Goal: Answer question/provide support: Share knowledge or assist other users

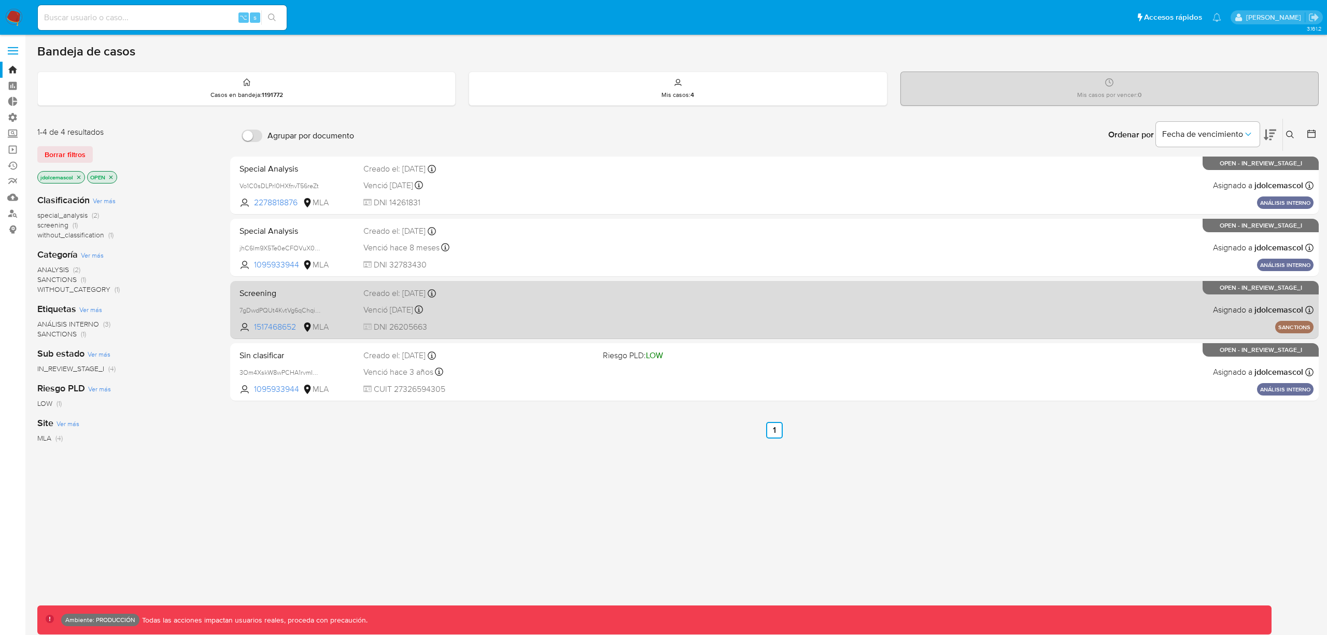
click at [520, 309] on div "Venció hace un año Vence el 08/08/2024 18:53:04" at bounding box center [478, 310] width 231 height 14
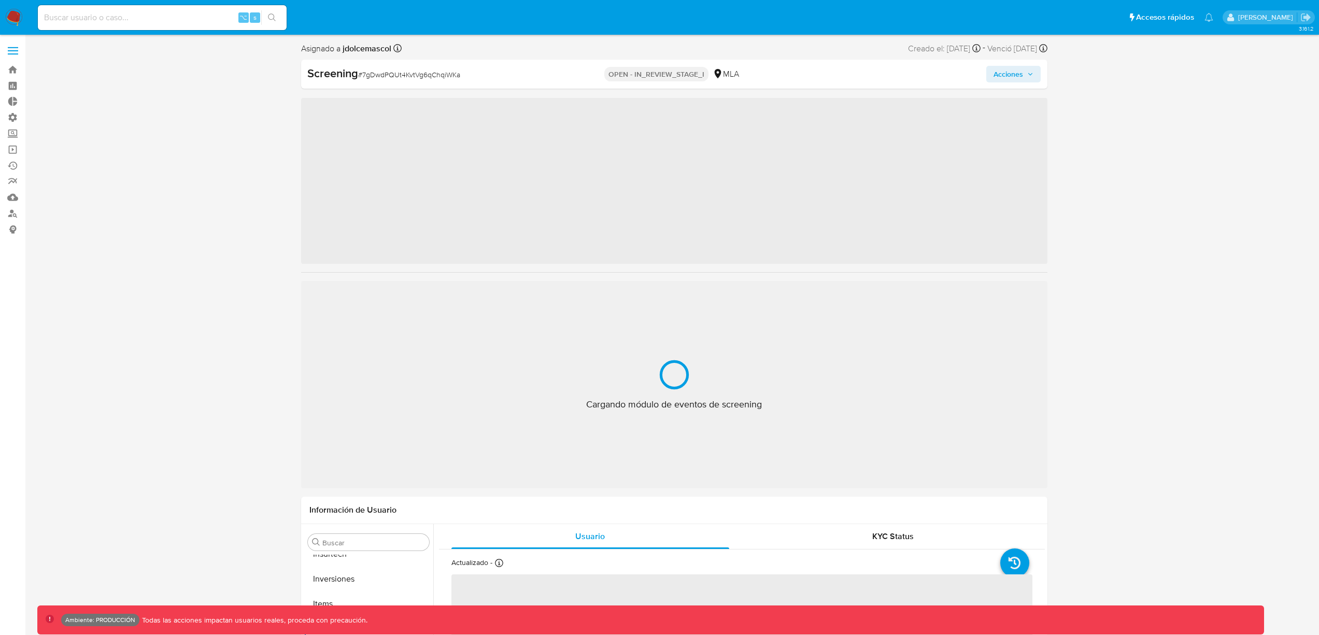
scroll to position [537, 0]
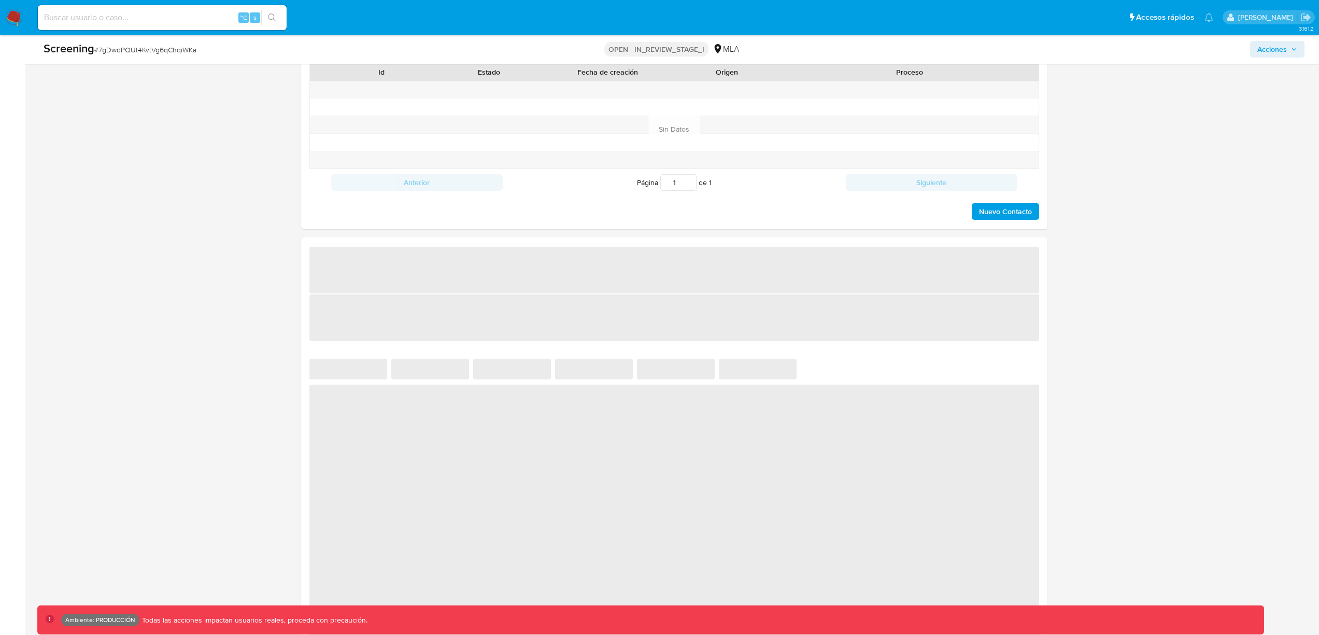
select select "10"
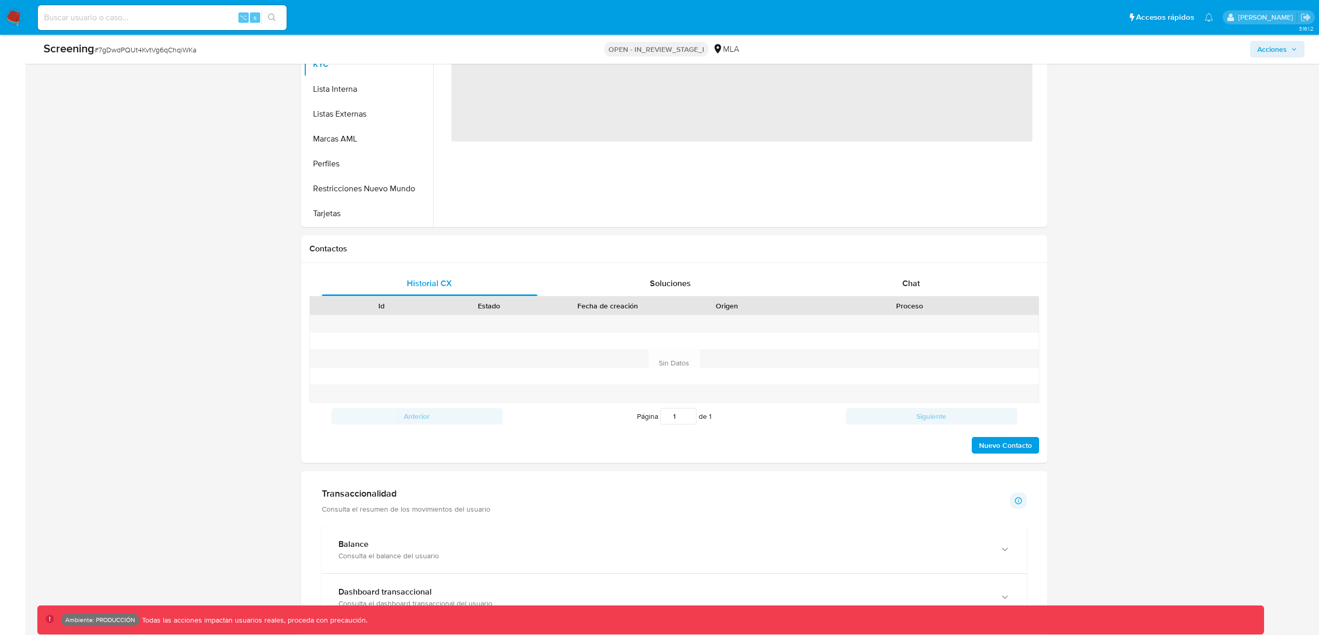
scroll to position [426, 0]
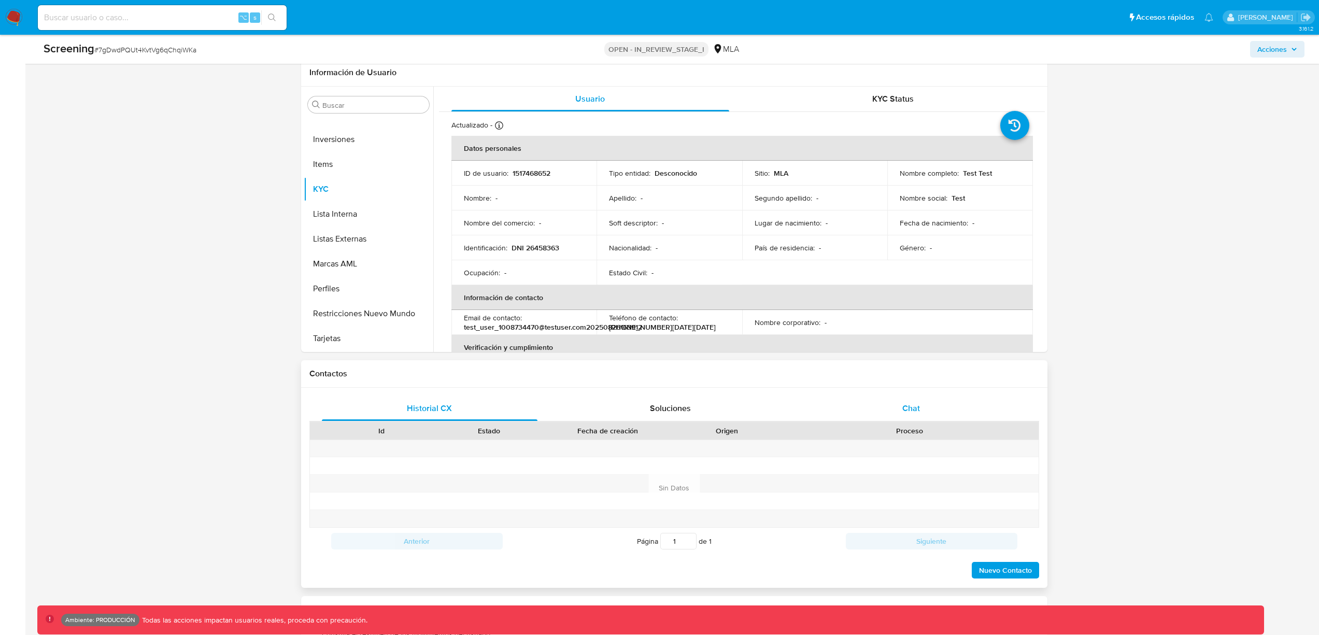
click at [904, 411] on span "Chat" at bounding box center [911, 408] width 18 height 12
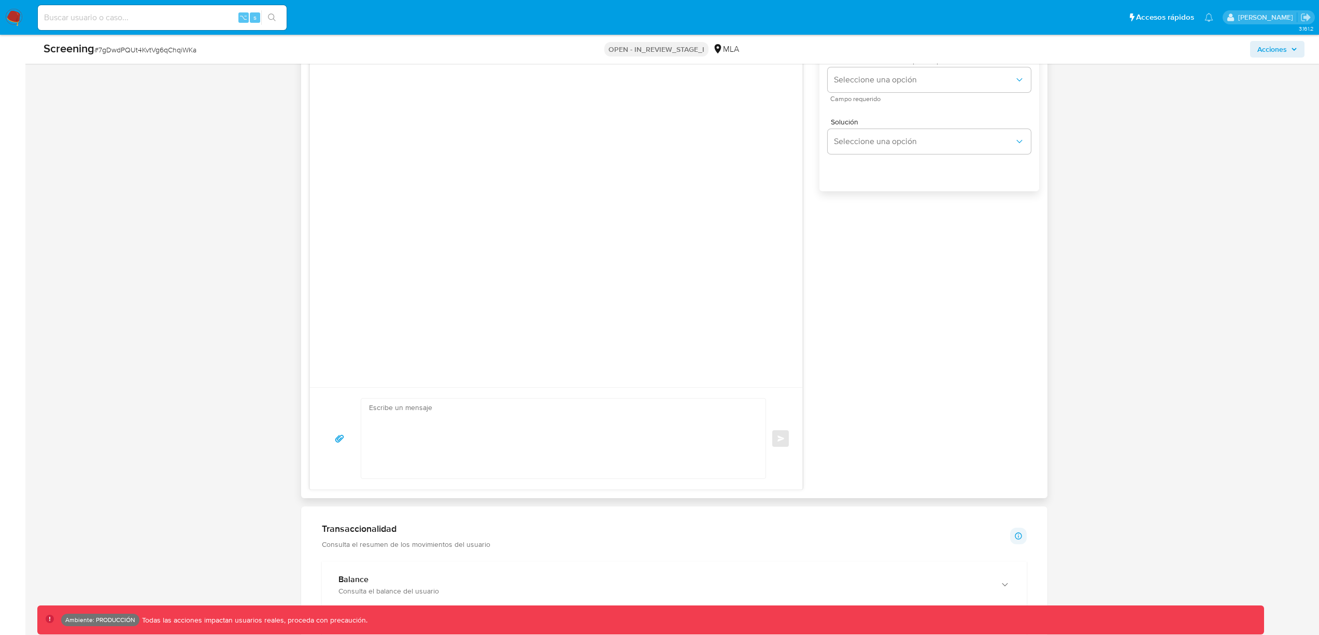
click at [490, 474] on textarea at bounding box center [561, 438] width 384 height 80
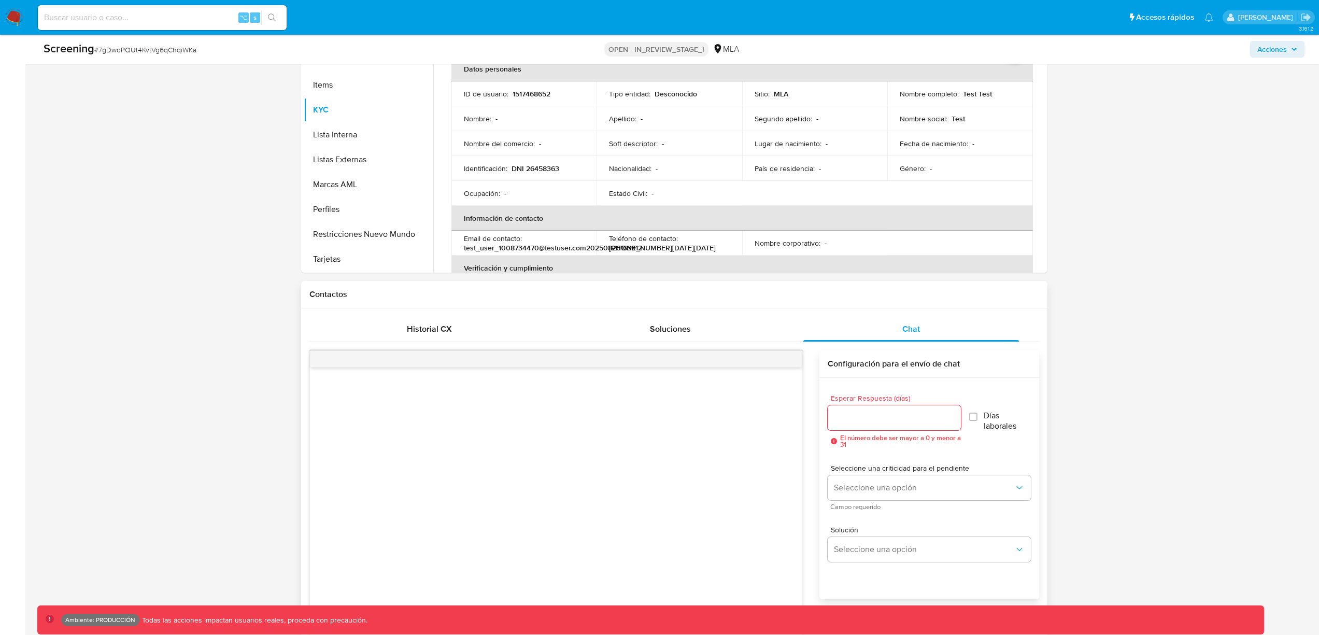
scroll to position [671, 0]
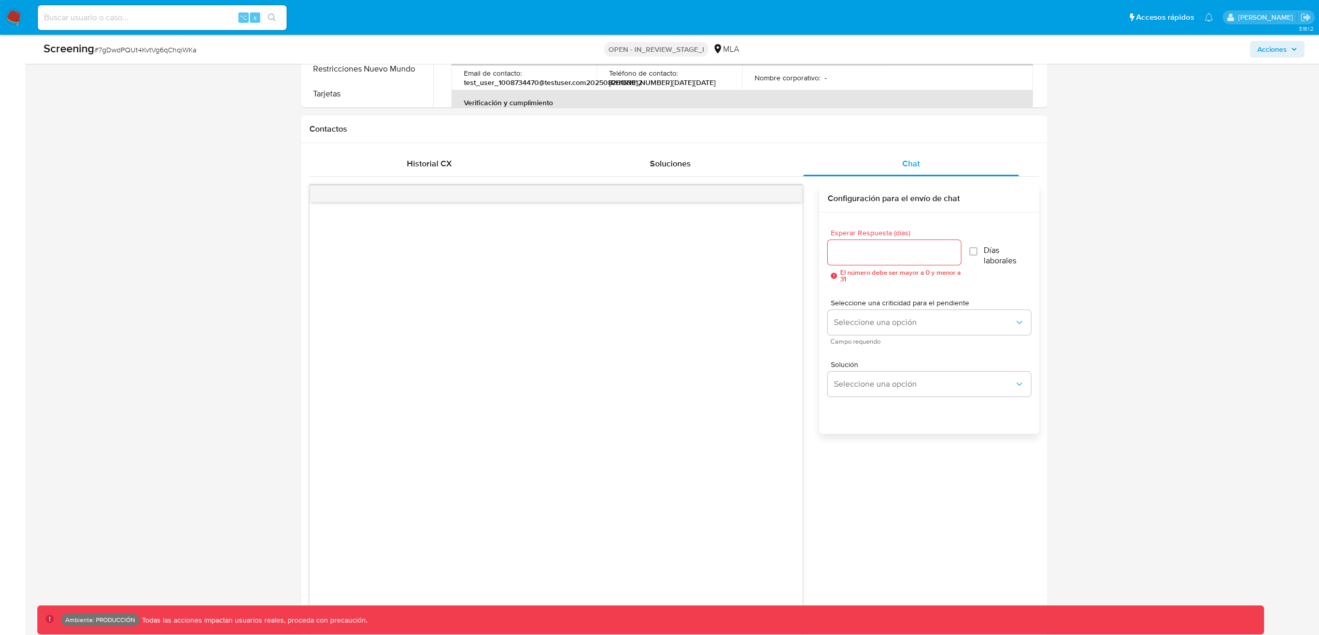
click at [1124, 286] on div "Asignado a jdolcemascol Asignado el: 17/01/2025 16:23:16 Creado el: 10/05/2024 …" at bounding box center [673, 491] width 1273 height 2243
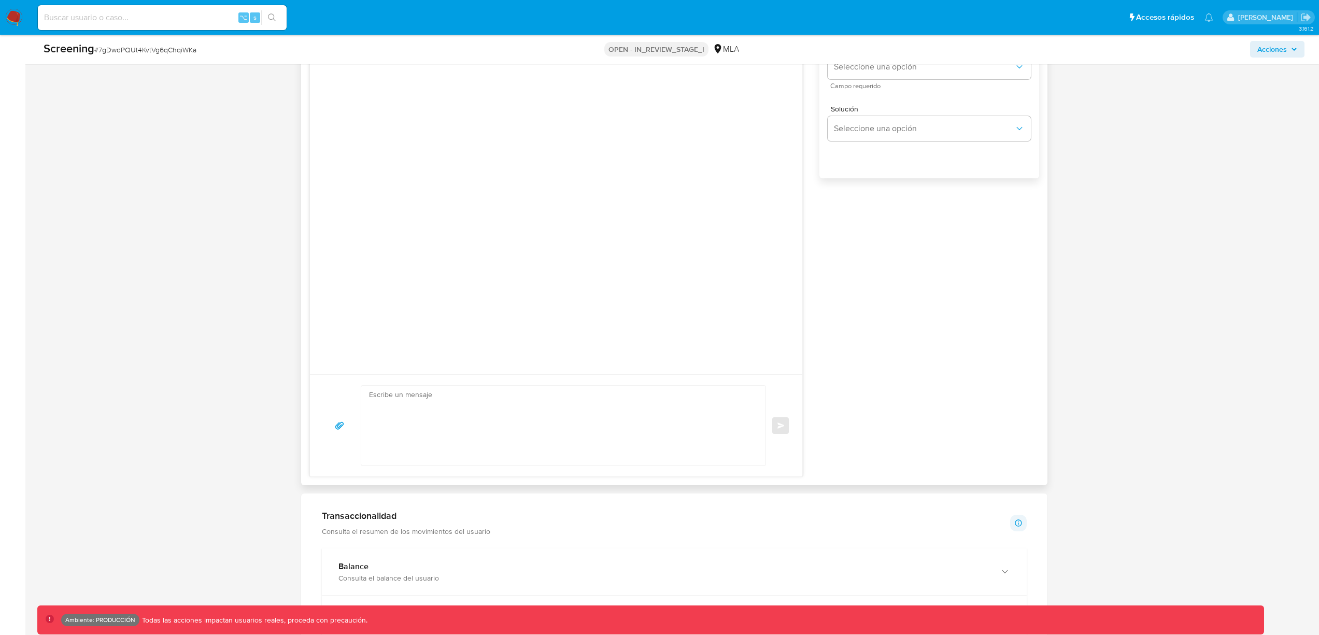
scroll to position [817, 0]
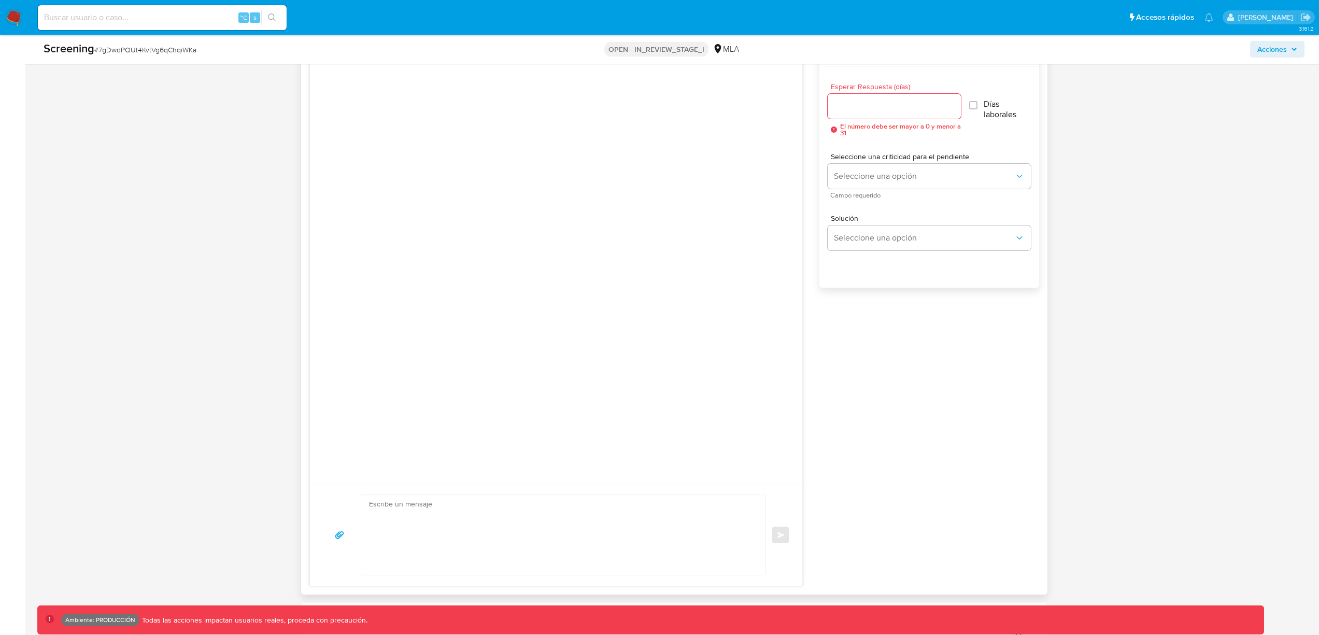
click at [988, 99] on span "Días laborales" at bounding box center [1006, 109] width 47 height 21
click at [977, 101] on input "Días laborales" at bounding box center [973, 105] width 8 height 8
checkbox input "true"
click at [952, 186] on button "Seleccione una opción" at bounding box center [929, 176] width 203 height 25
drag, startPoint x: 897, startPoint y: 198, endPoint x: 897, endPoint y: 213, distance: 15.0
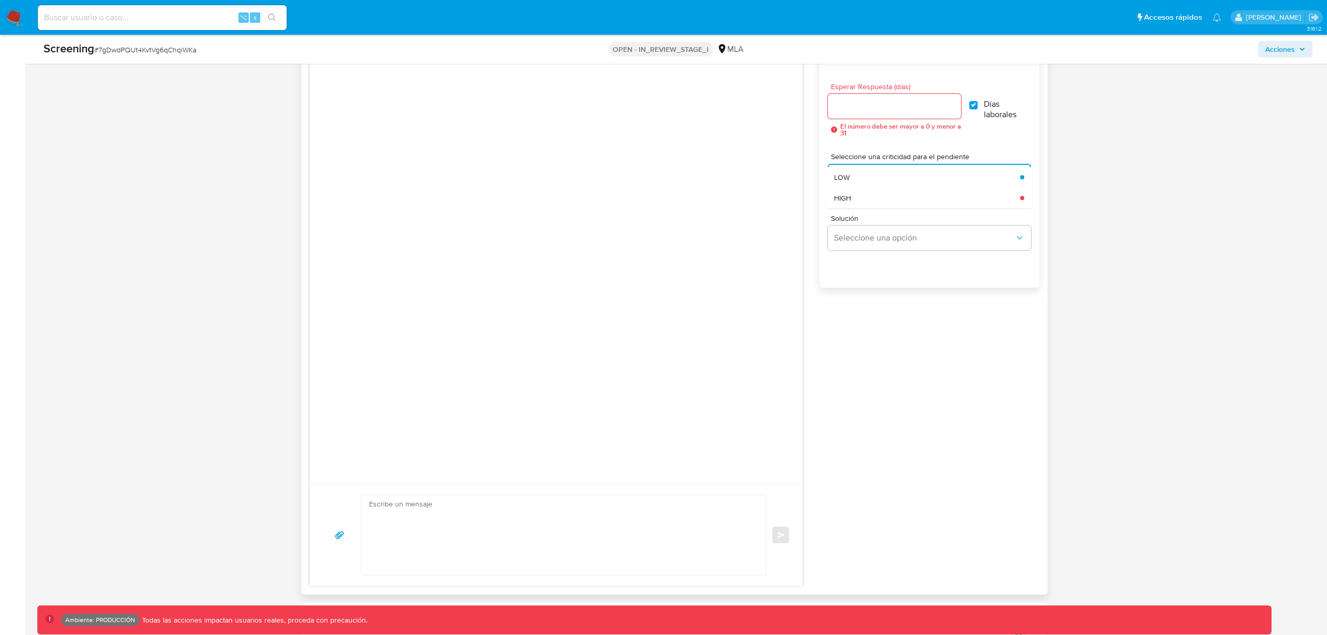
click at [897, 198] on div "HIGH" at bounding box center [927, 198] width 186 height 21
click at [894, 240] on span "Seleccione una opción" at bounding box center [924, 238] width 180 height 10
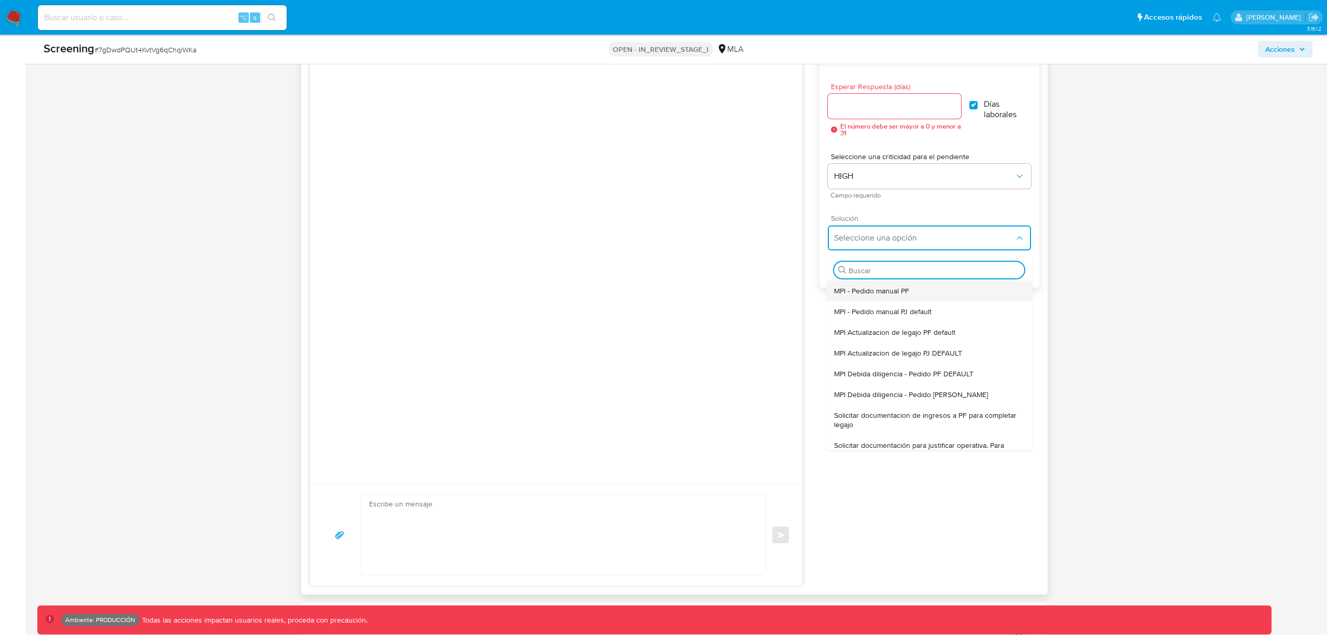
click at [881, 287] on span "MPI - Pedido manual PF" at bounding box center [871, 290] width 75 height 9
type textarea "Hola, para que sigas generando rendimientos y que tu cuenta no quede deshabilit…"
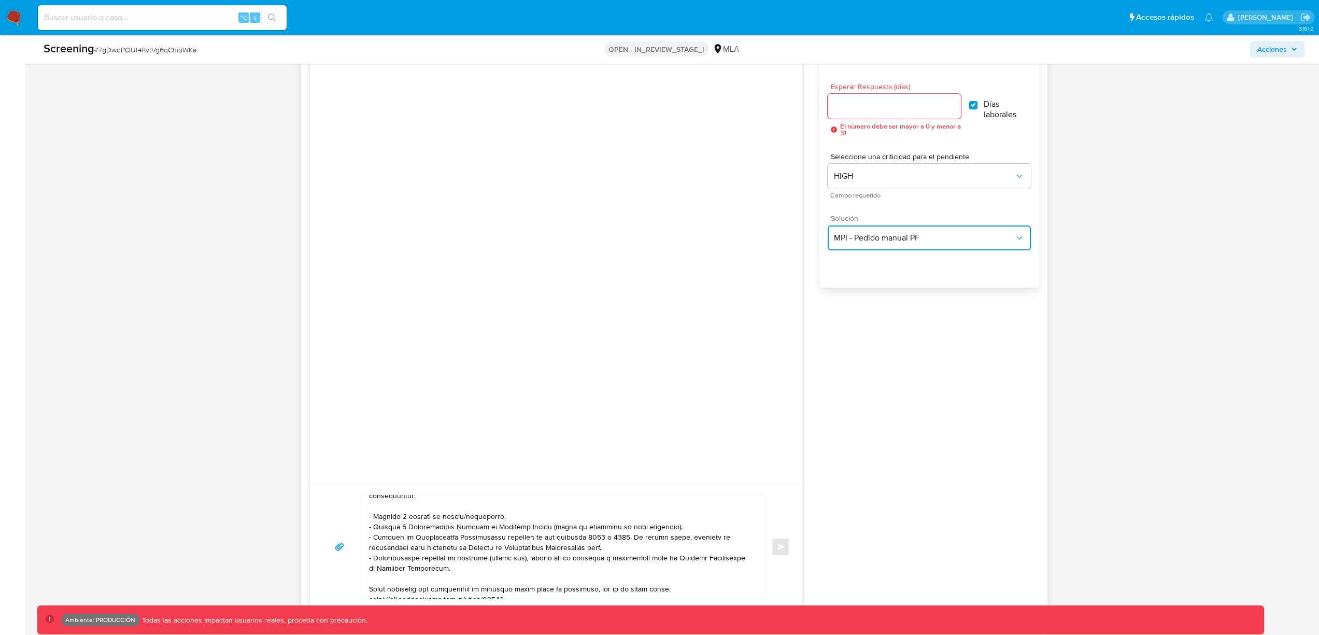
scroll to position [152, 0]
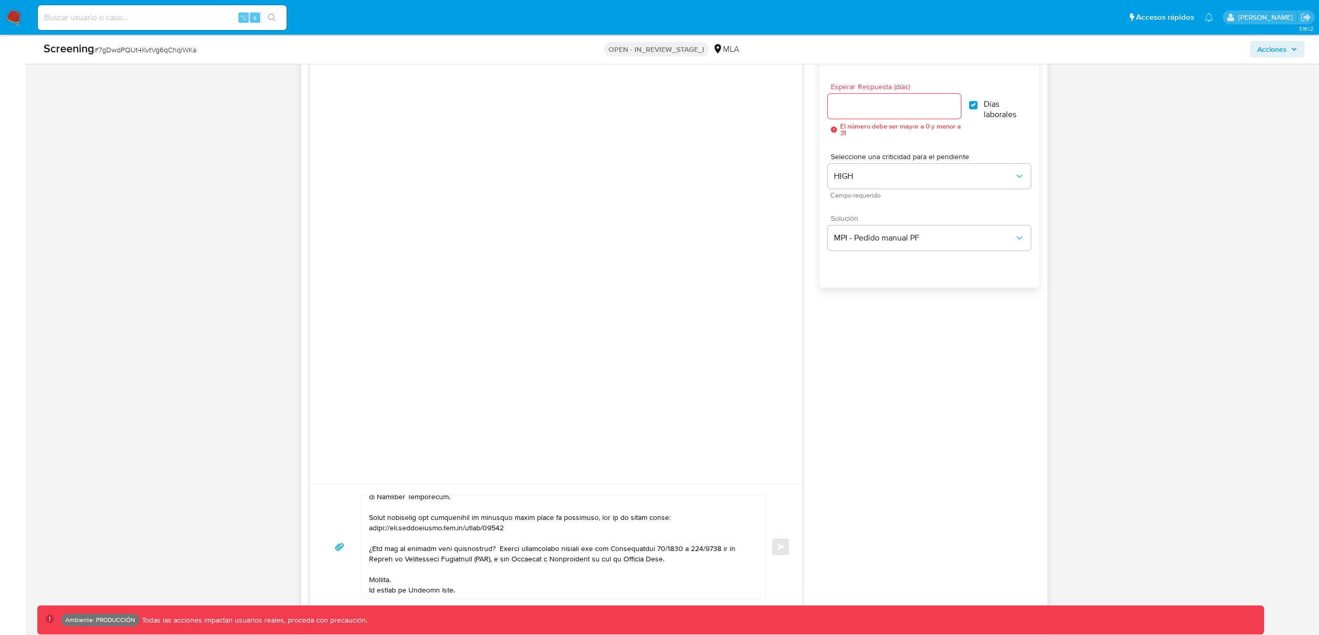
click at [596, 536] on textarea at bounding box center [561, 547] width 384 height 104
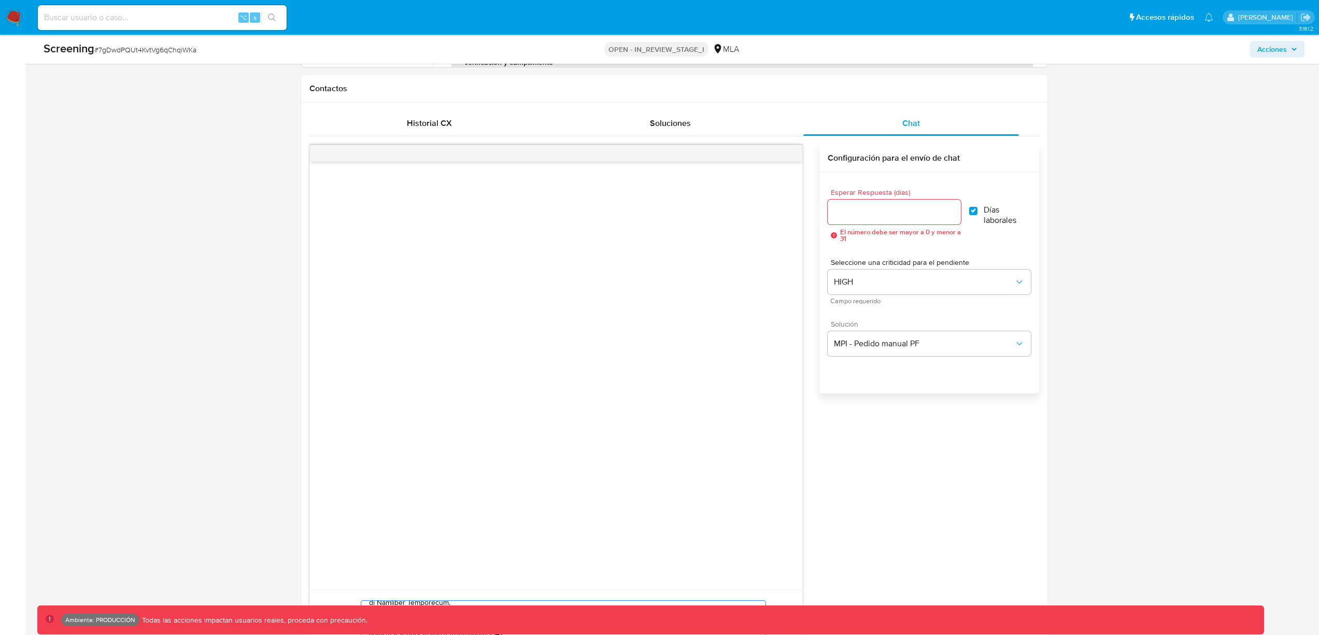
click at [884, 213] on input "Esperar Respuesta (días)" at bounding box center [894, 211] width 133 height 13
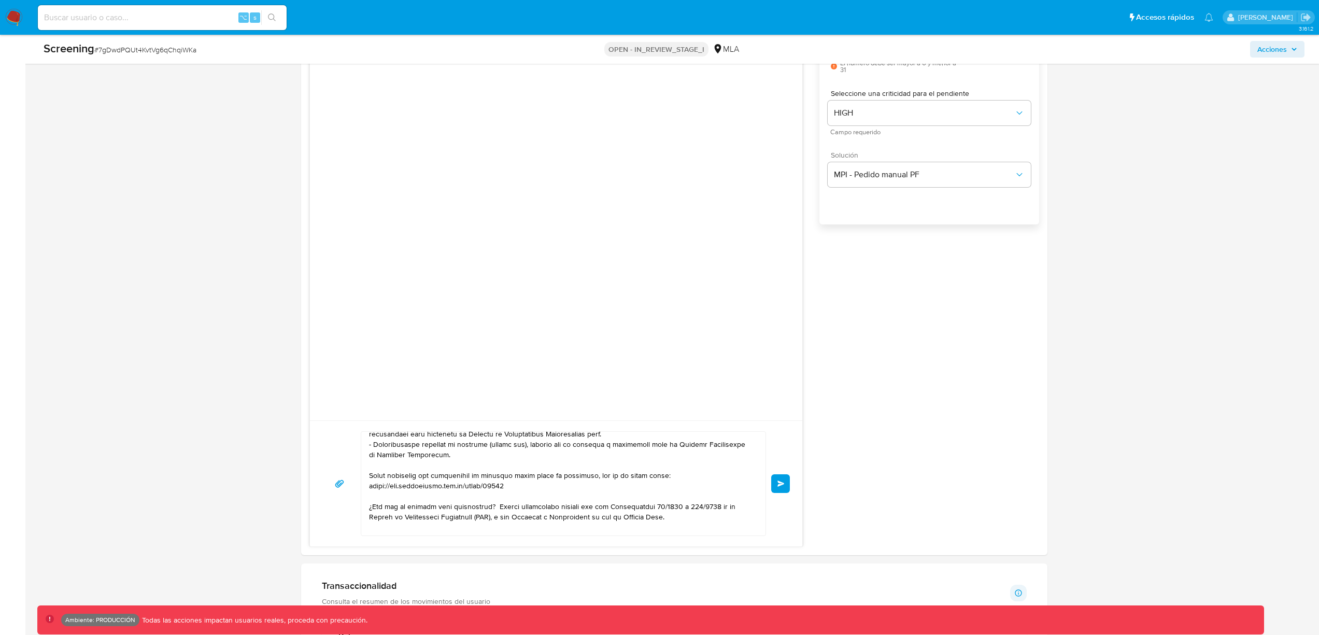
scroll to position [0, 0]
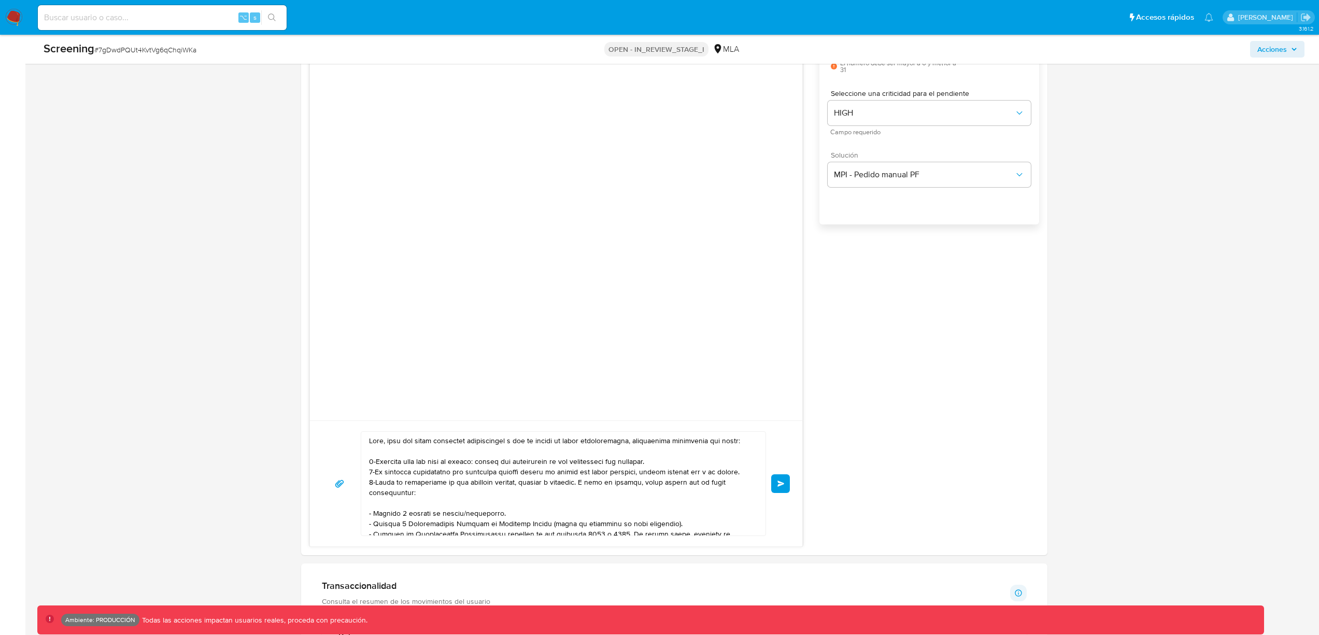
type input "1"
click at [1049, 381] on div "Asignado a jdolcemascol Asignado el: 17/01/2025 16:23:16 Creado el: 10/05/2024 …" at bounding box center [673, 294] width 1273 height 2266
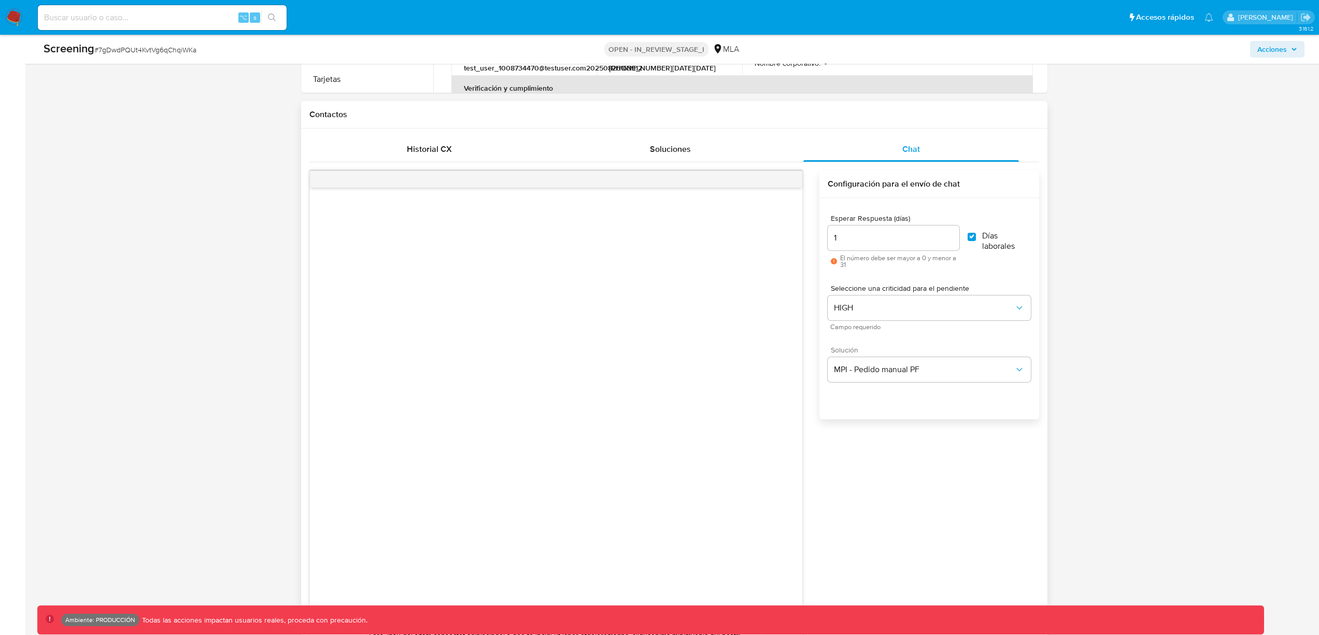
scroll to position [534, 0]
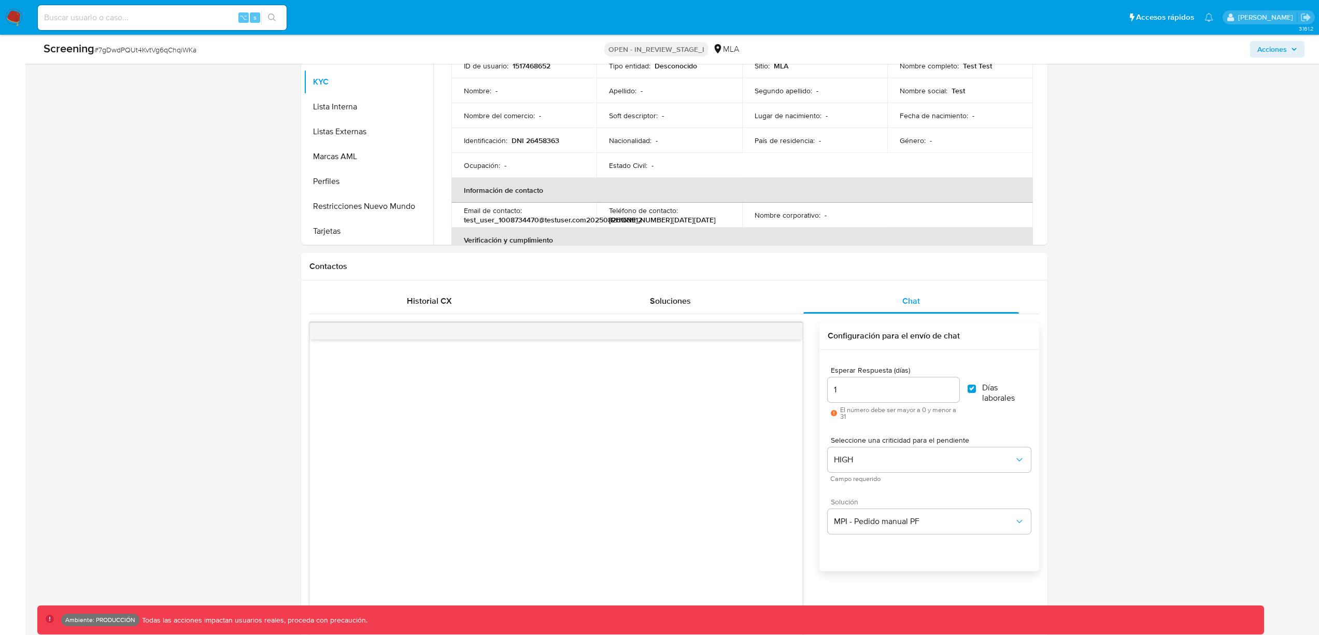
drag, startPoint x: 1165, startPoint y: 293, endPoint x: 1101, endPoint y: 292, distance: 63.7
click at [1162, 294] on div "Asignado a jdolcemascol Asignado el: 17/01/2025 16:23:16 Creado el: 10/05/2024 …" at bounding box center [673, 641] width 1273 height 2266
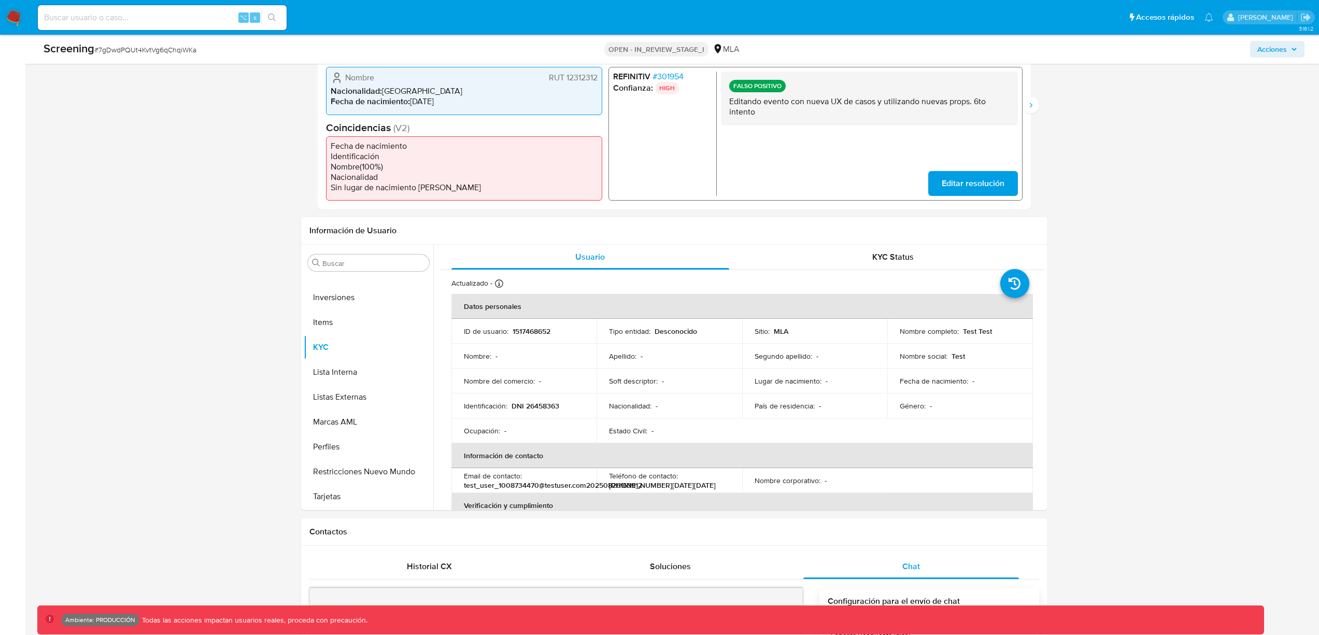
scroll to position [0, 0]
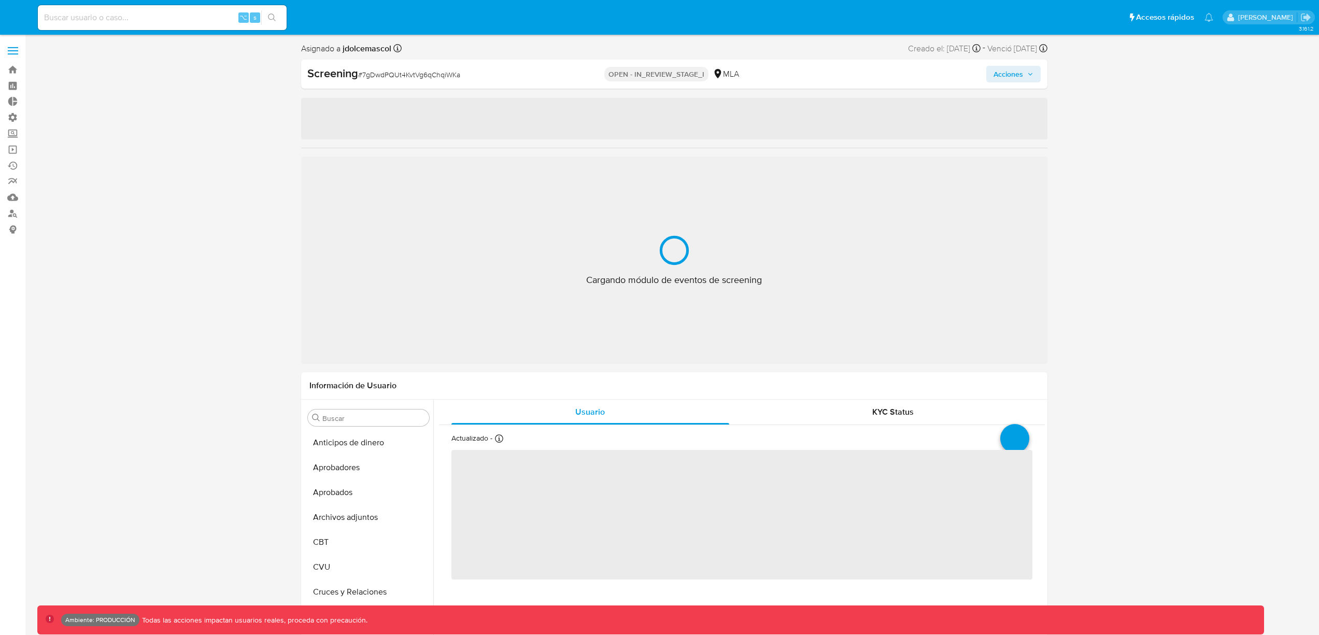
select select "10"
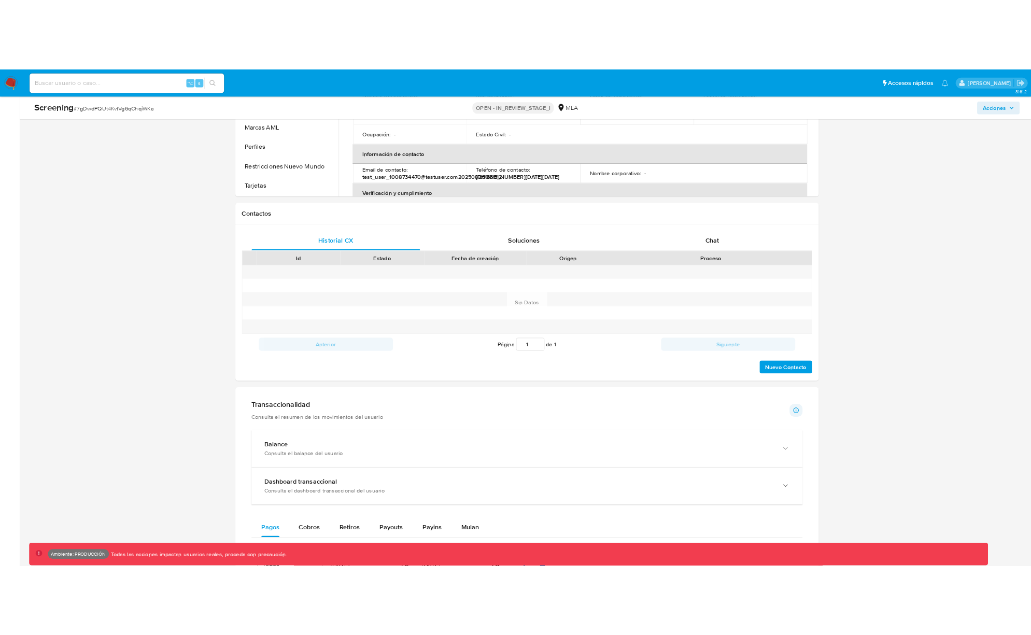
scroll to position [628, 0]
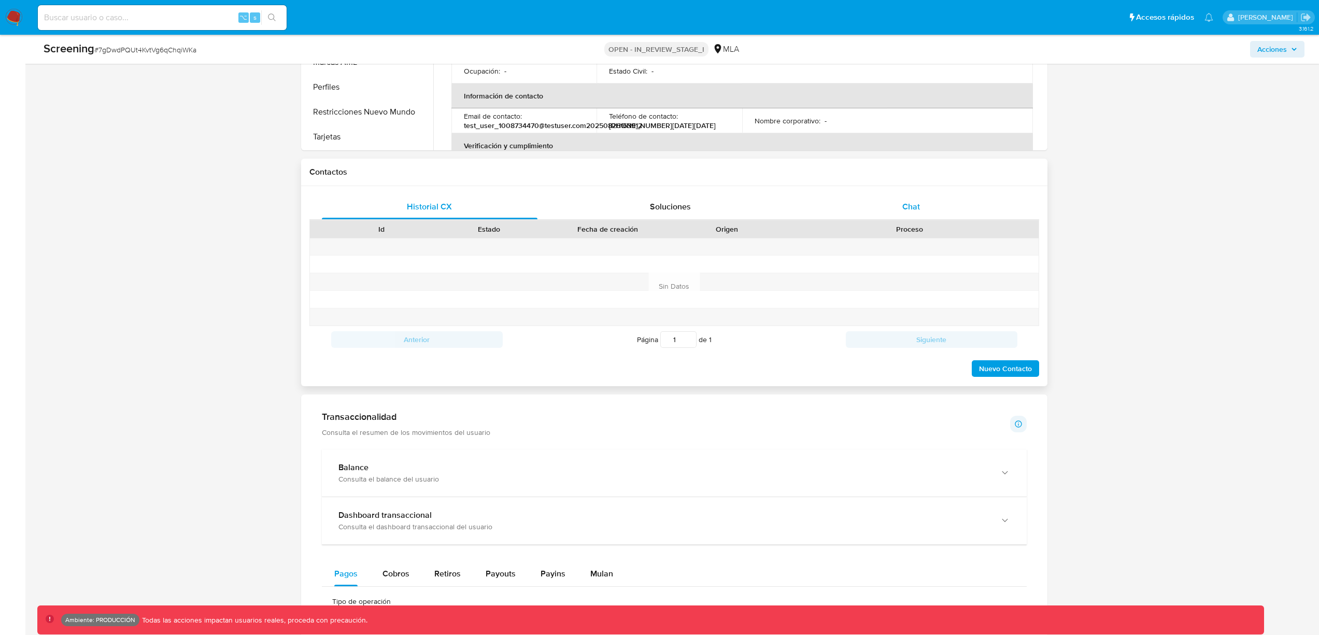
drag, startPoint x: 891, startPoint y: 228, endPoint x: 862, endPoint y: 206, distance: 36.6
click at [890, 226] on div "Proceso" at bounding box center [910, 229] width 244 height 10
click at [683, 209] on span "Soluciones" at bounding box center [670, 207] width 41 height 12
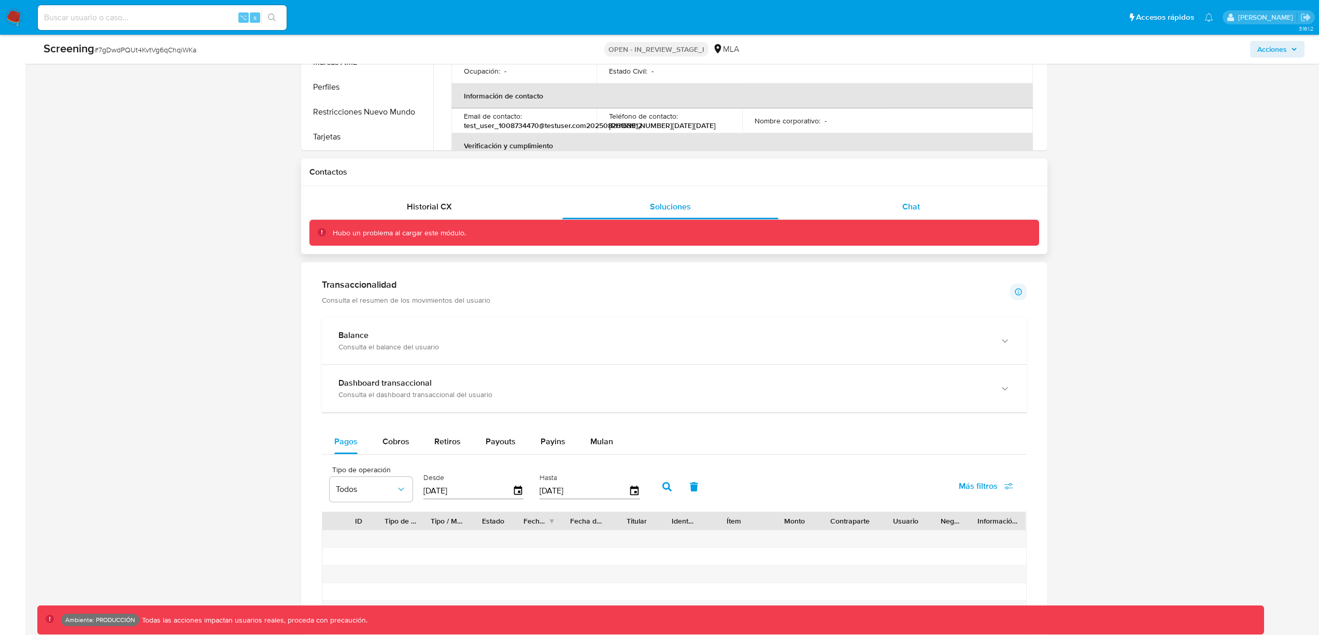
click at [923, 205] on div "Chat" at bounding box center [911, 206] width 216 height 25
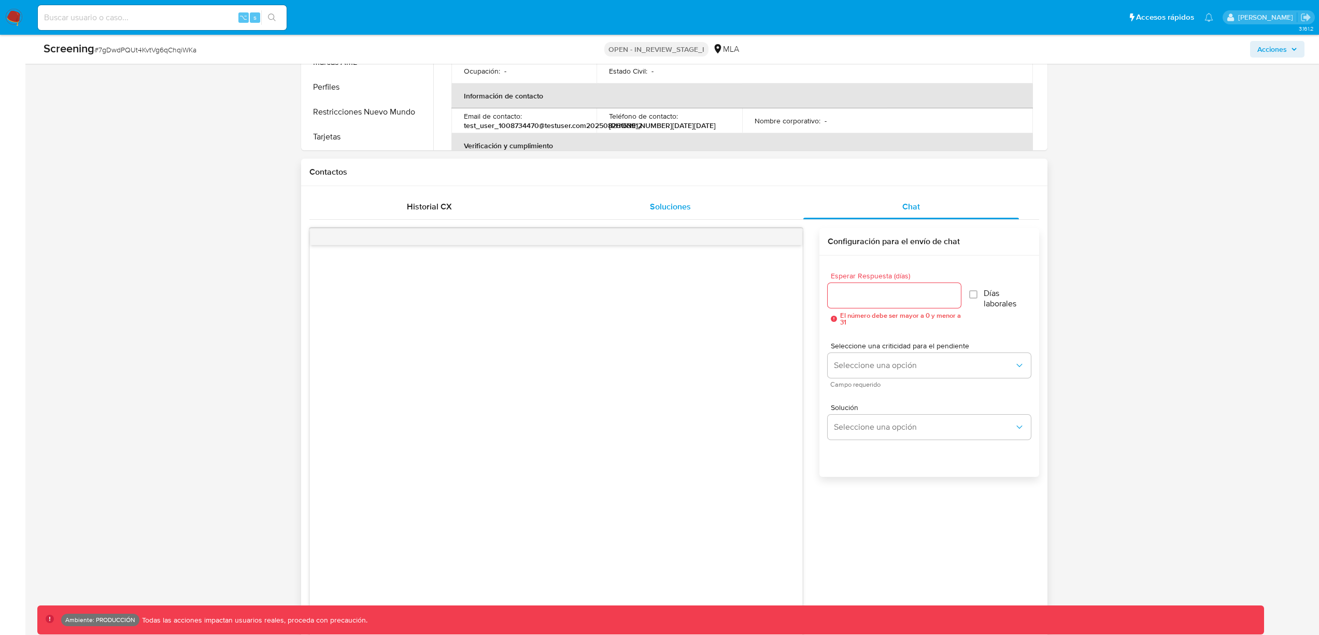
click at [700, 204] on div "Soluciones" at bounding box center [670, 206] width 216 height 25
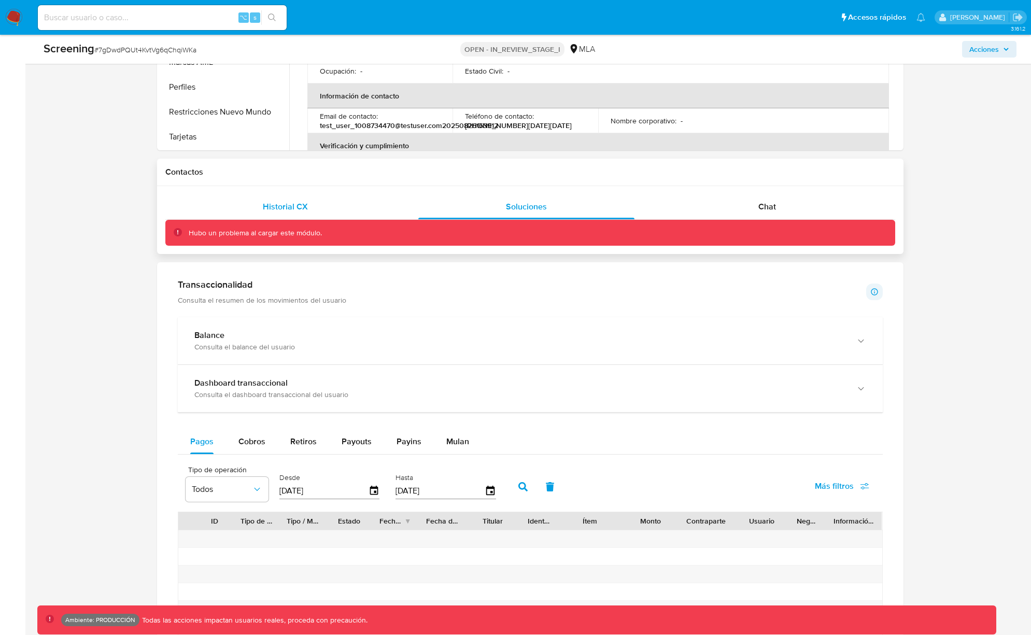
click at [284, 204] on span "Historial CX" at bounding box center [285, 207] width 45 height 12
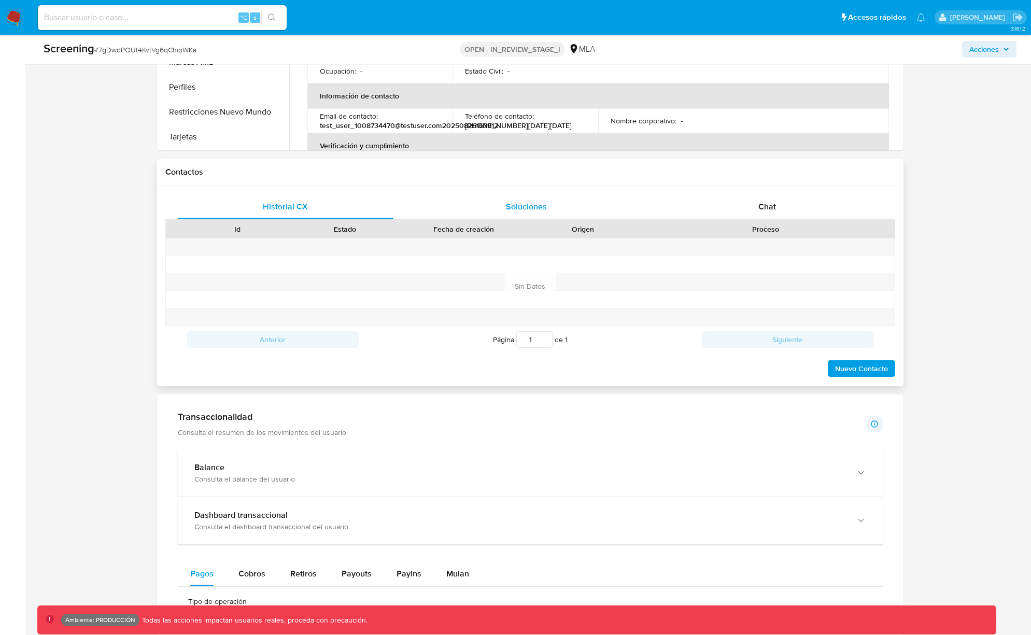
click at [507, 198] on div "Soluciones" at bounding box center [526, 206] width 216 height 25
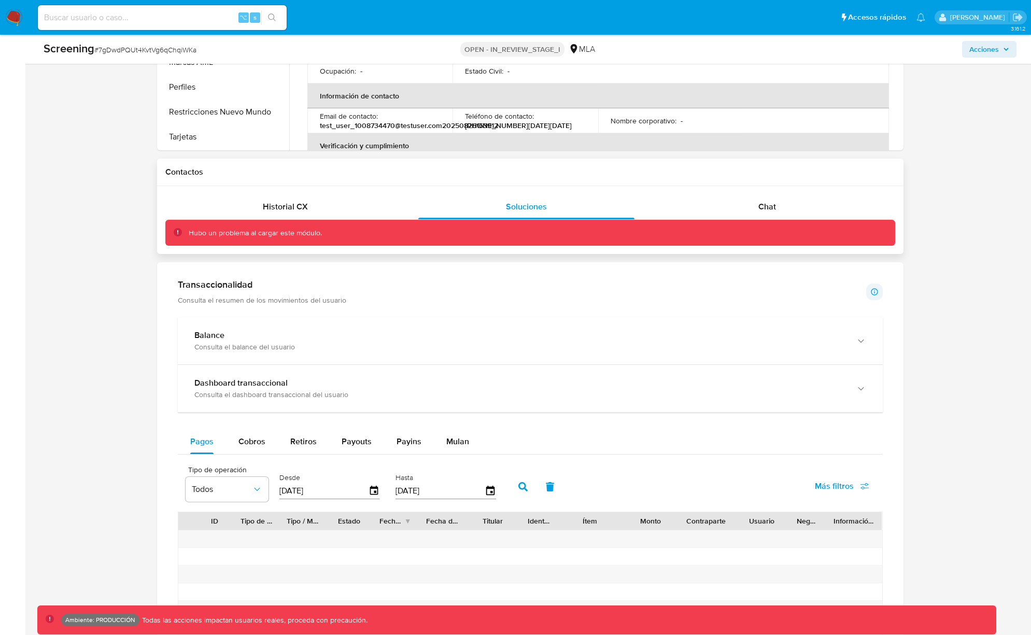
click at [767, 220] on div "Hubo un problema al cargar este módulo." at bounding box center [530, 233] width 730 height 26
click at [741, 216] on div "Chat" at bounding box center [767, 206] width 216 height 25
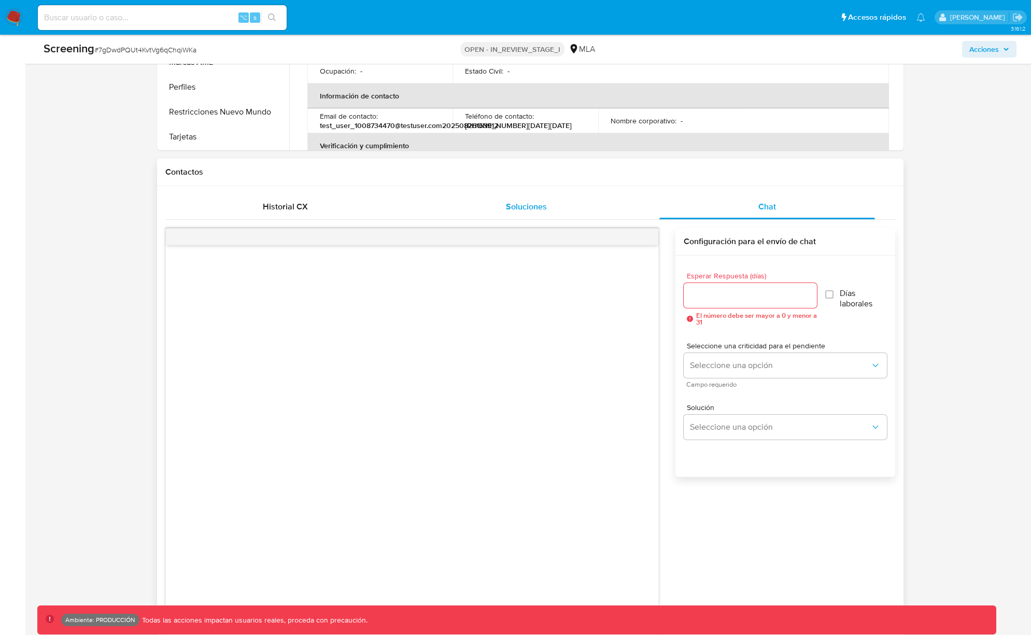
click at [586, 205] on div "Soluciones" at bounding box center [526, 206] width 216 height 25
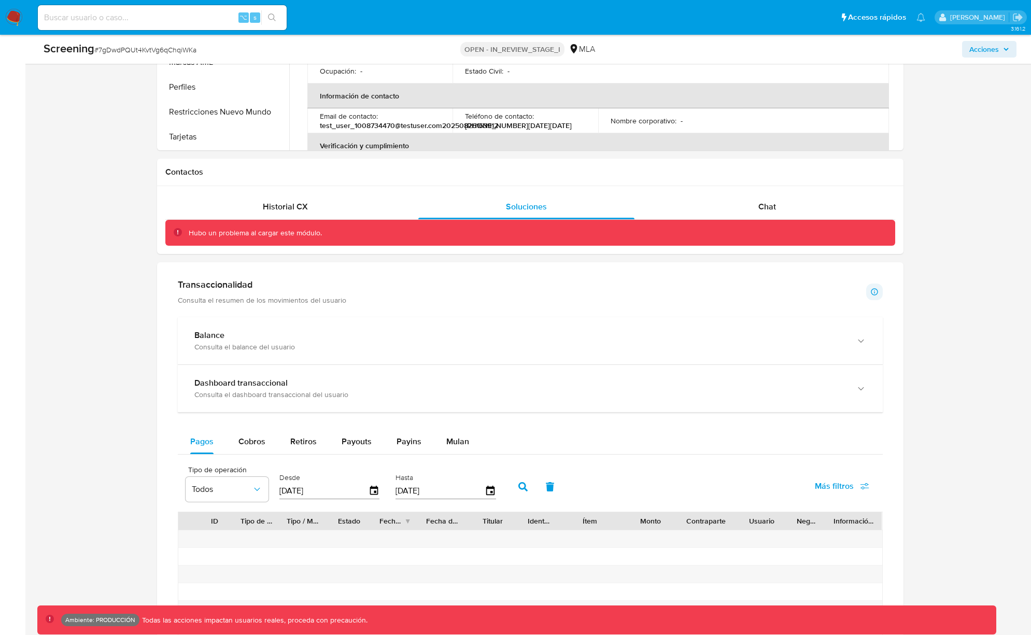
click at [82, 174] on div "Asignado a jdolcemascol Asignado el: 17/01/2025 16:23:16 Creado el: 10/05/2024 …" at bounding box center [529, 270] width 985 height 1714
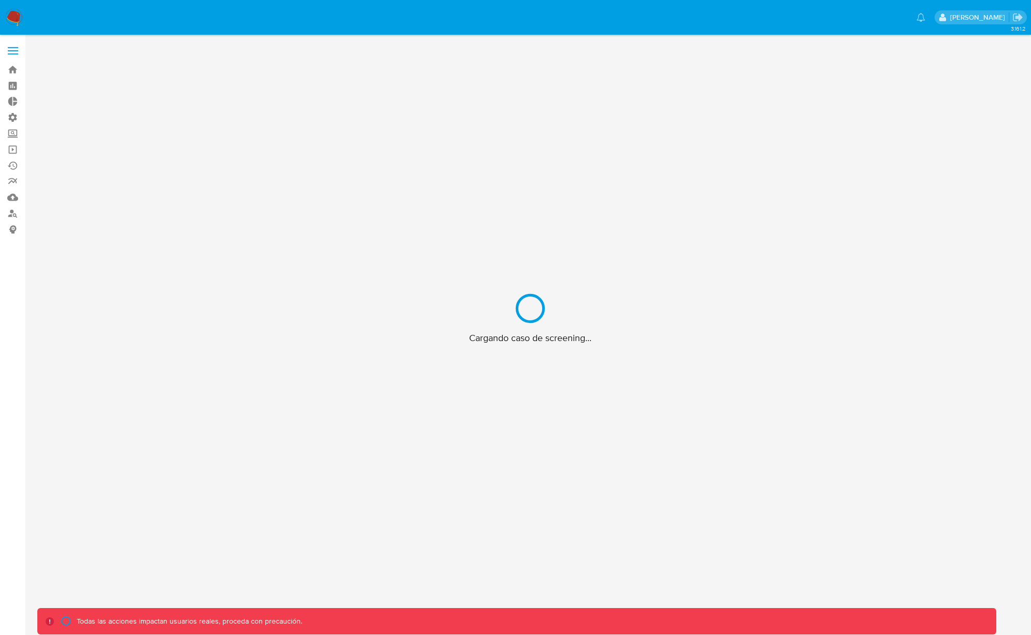
scroll to position [37, 0]
drag, startPoint x: 15, startPoint y: 22, endPoint x: 24, endPoint y: 22, distance: 9.3
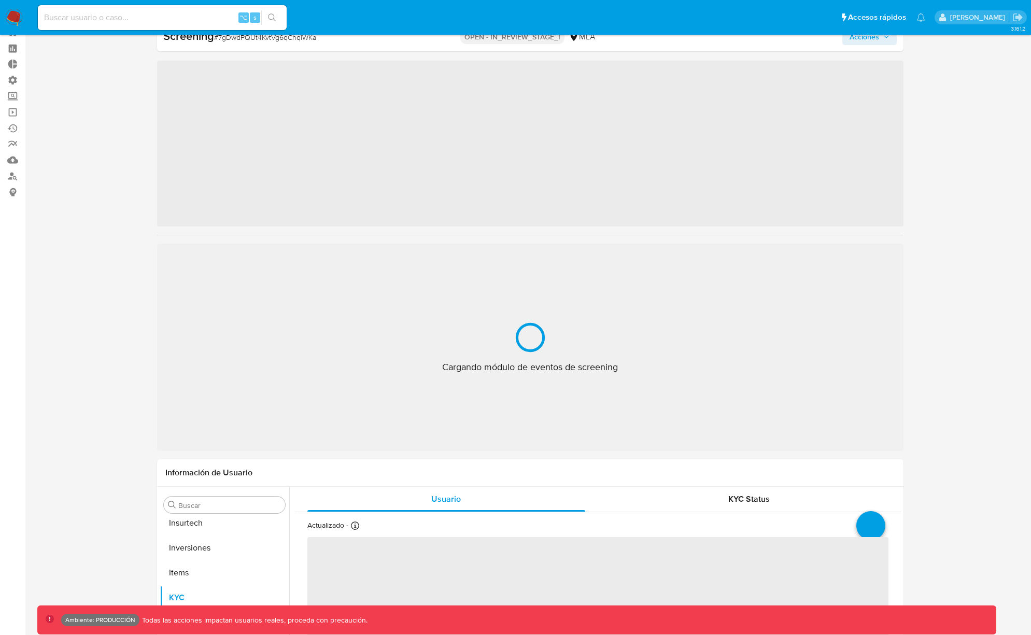
scroll to position [537, 0]
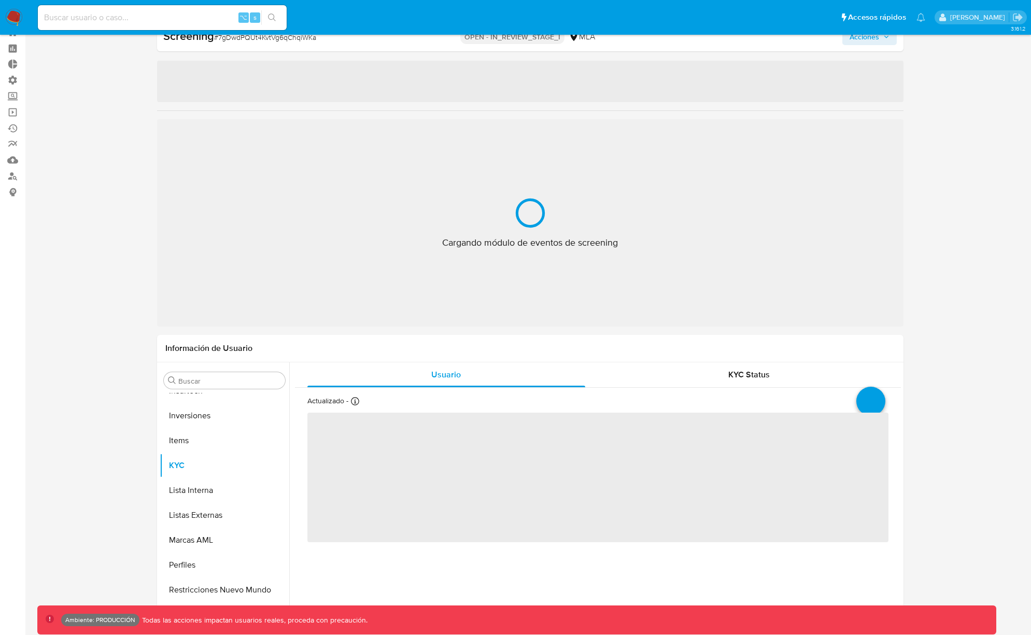
select select "10"
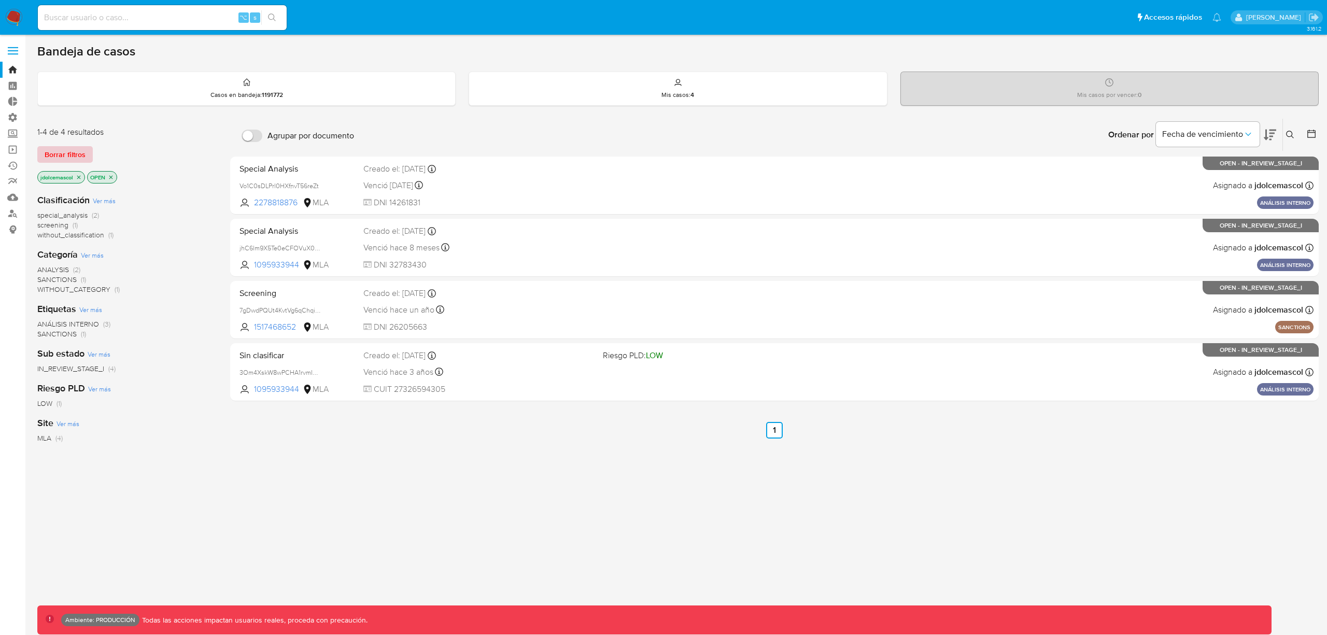
click at [69, 162] on span "Borrar filtros" at bounding box center [65, 154] width 41 height 15
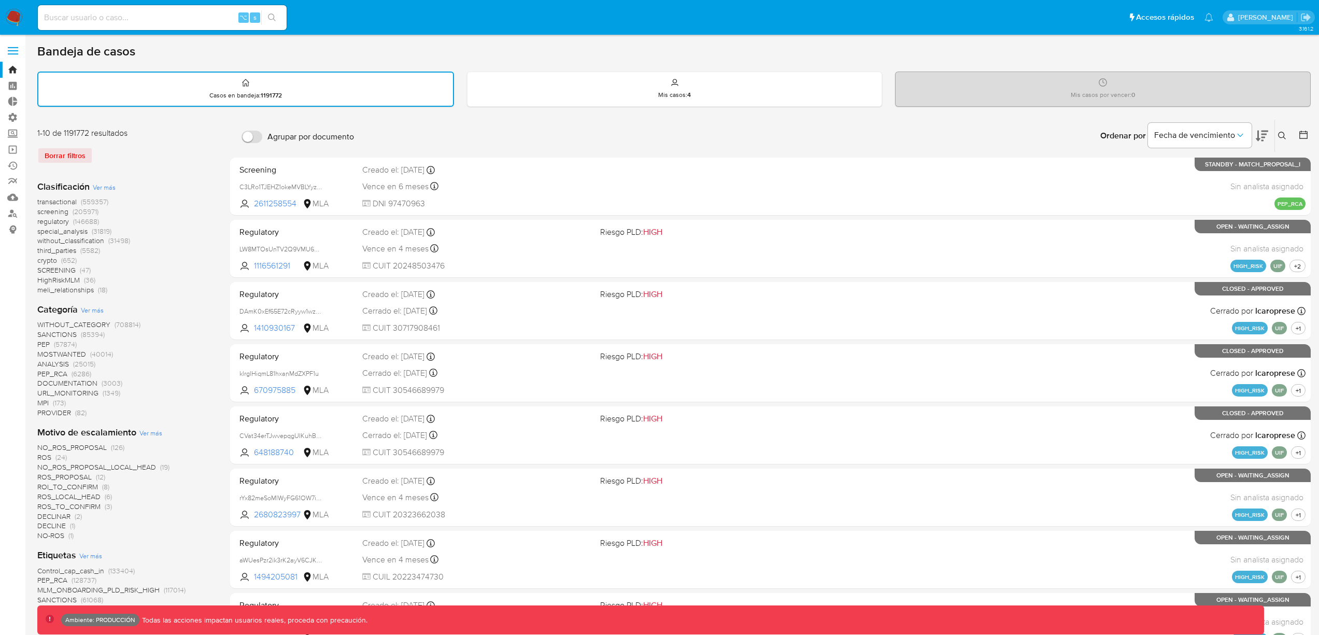
click at [64, 212] on span "screening" at bounding box center [52, 211] width 31 height 10
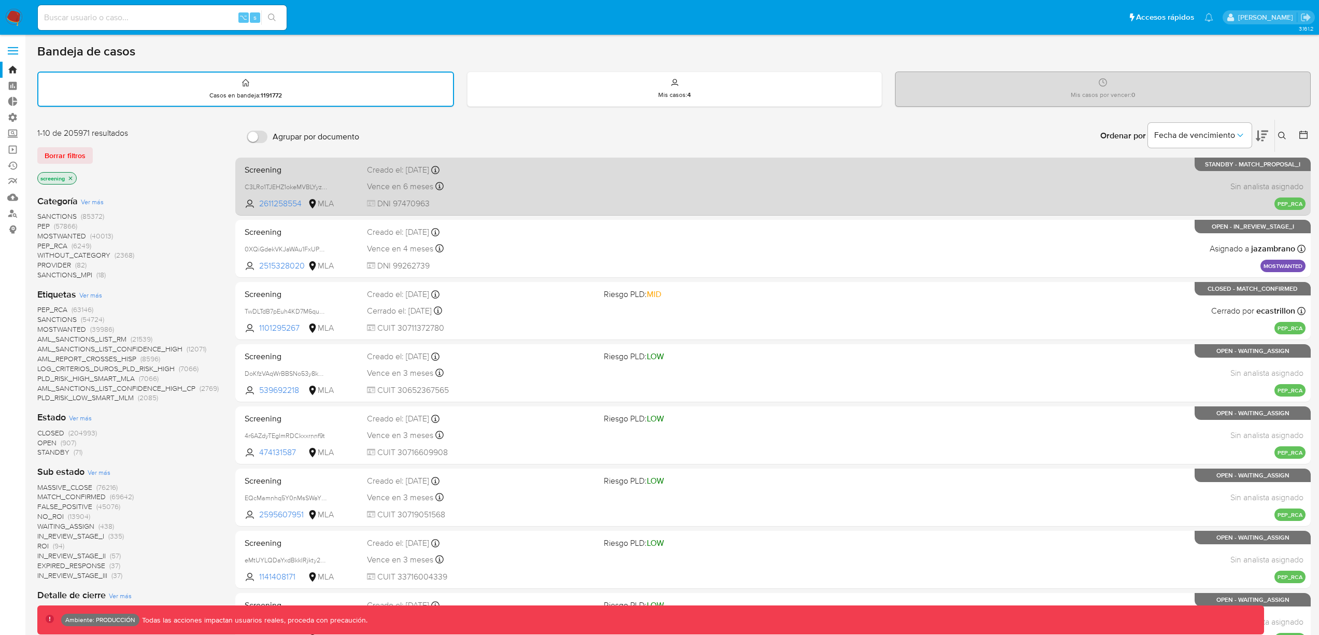
click at [777, 187] on span at bounding box center [718, 186] width 229 height 2
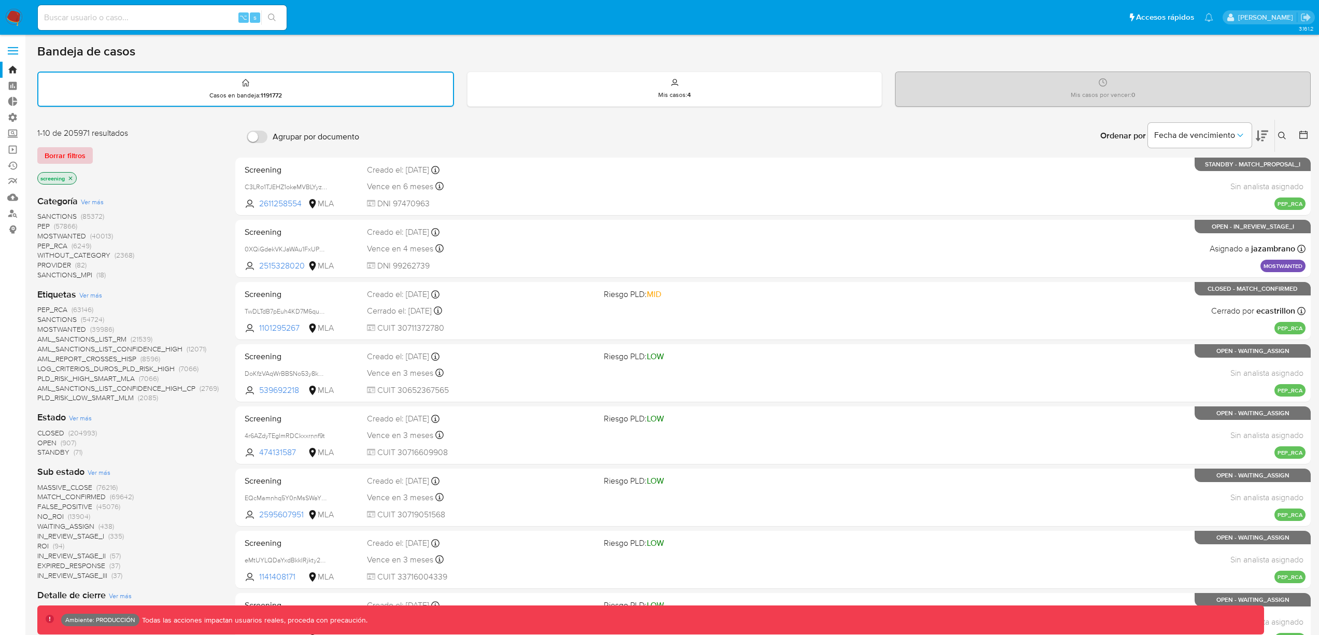
click at [81, 152] on span "Borrar filtros" at bounding box center [65, 155] width 41 height 15
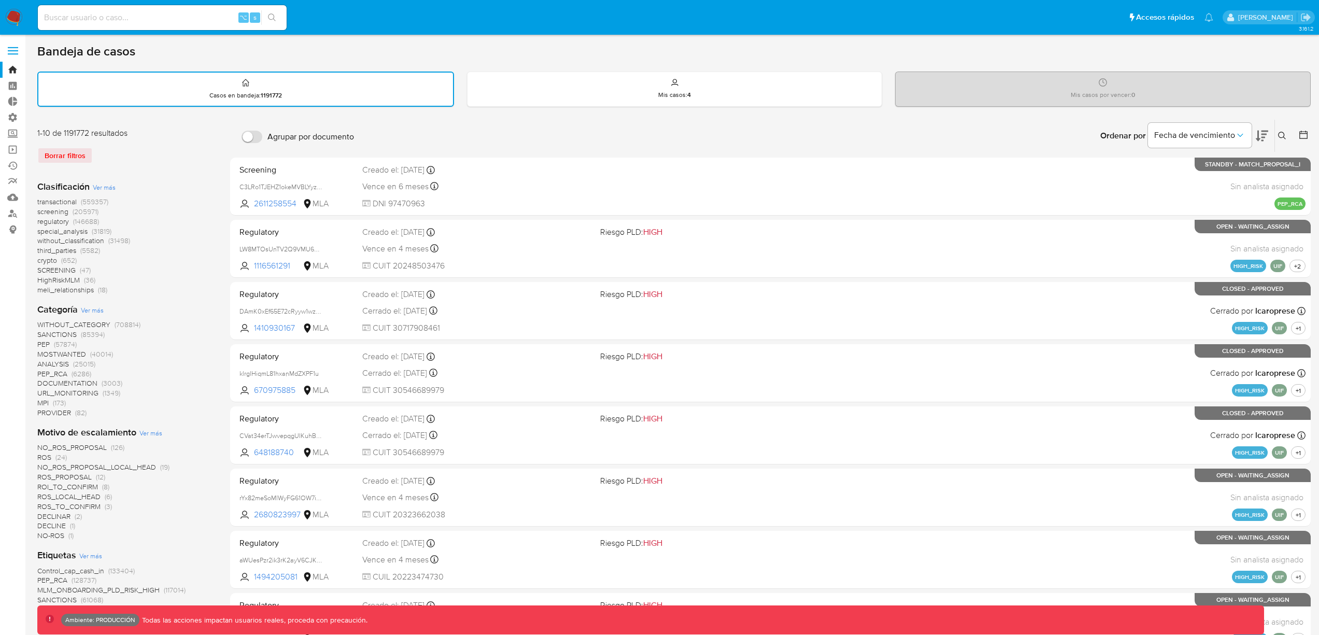
click at [60, 203] on span "transactional" at bounding box center [56, 201] width 39 height 10
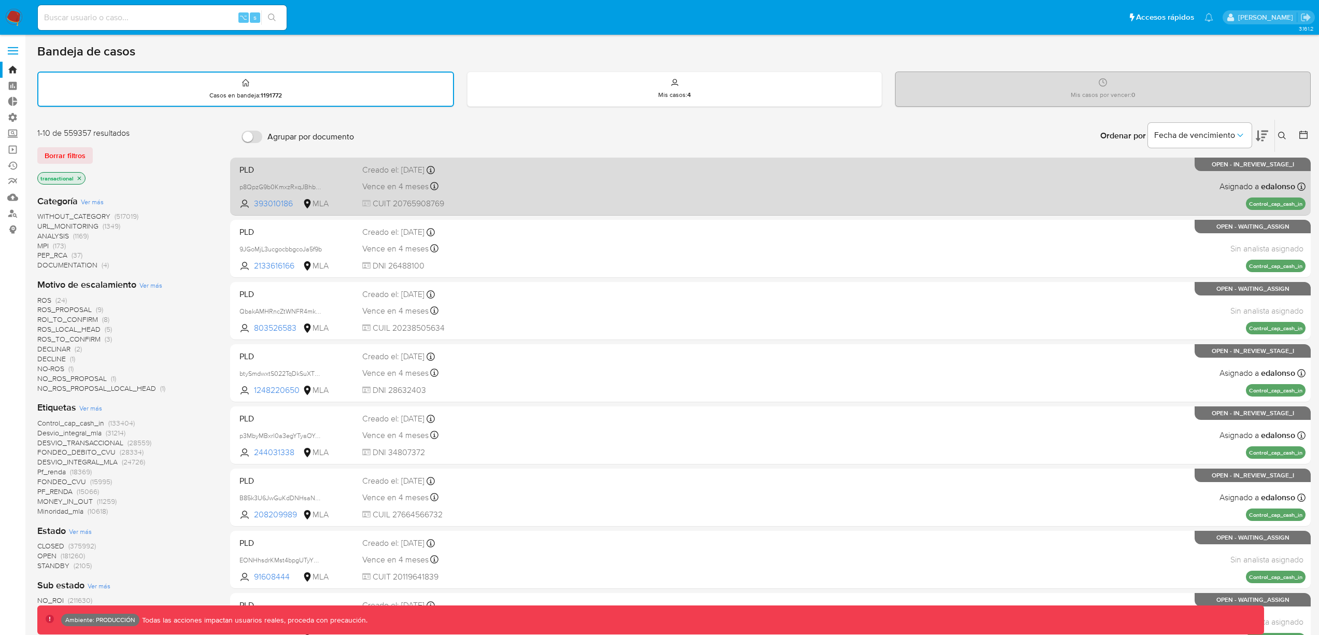
click at [623, 198] on div "PLD p8QpzG9b0KmxzRxqJBhbNdya 393010186 MLA Creado el: 26/06/2025 Creado el: 26/…" at bounding box center [770, 186] width 1070 height 52
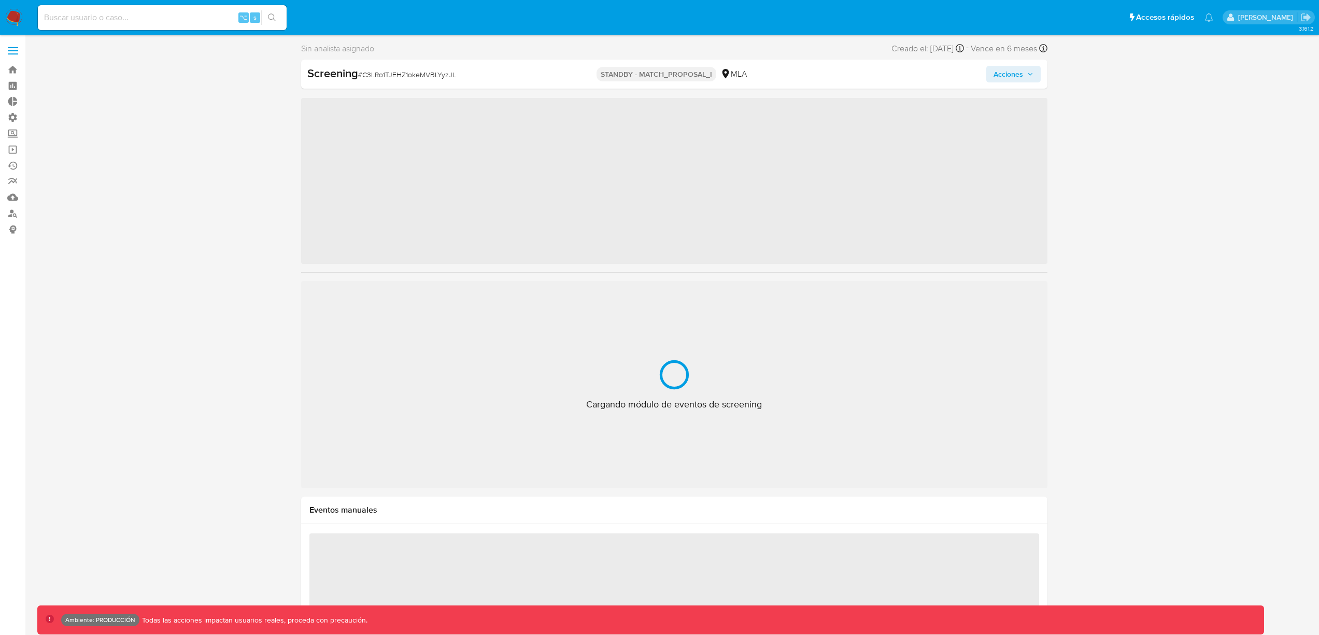
scroll to position [537, 0]
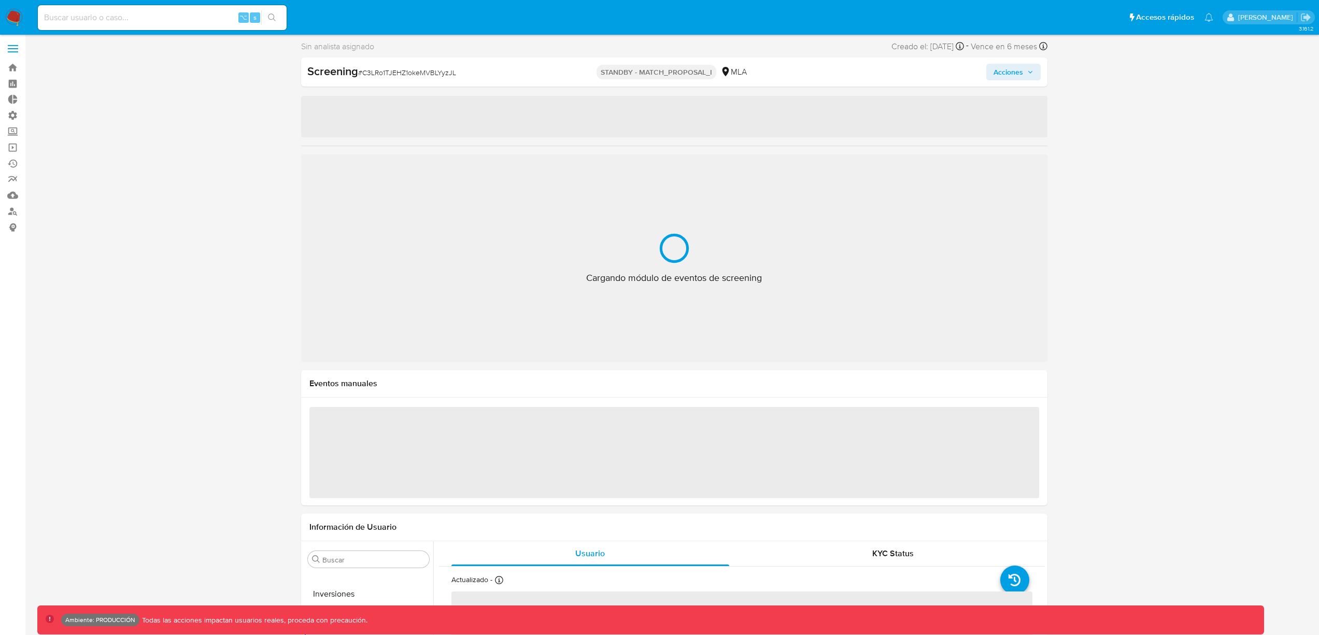
select select "10"
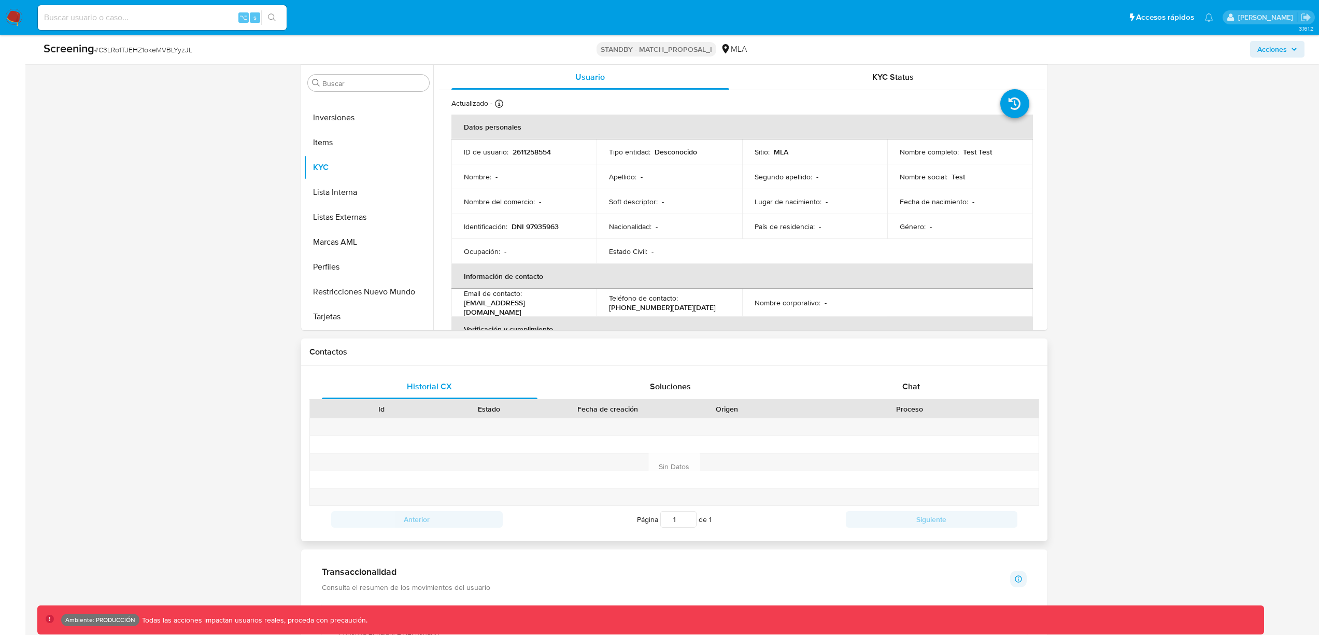
scroll to position [372, 0]
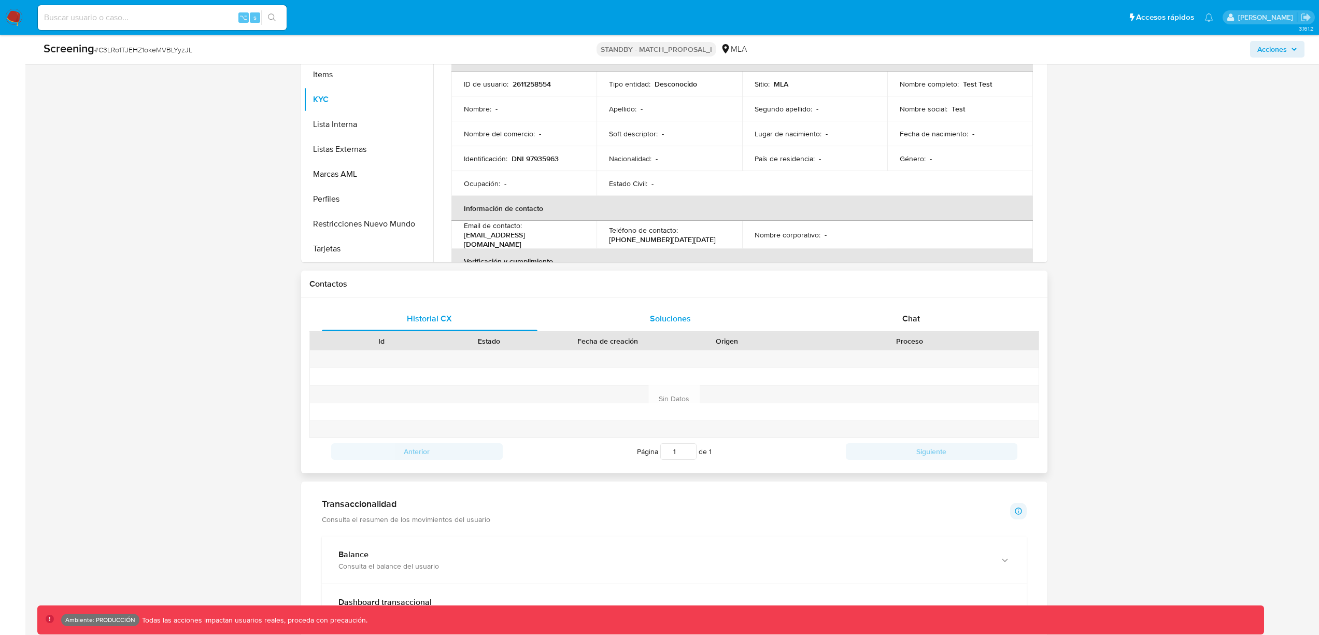
drag, startPoint x: 685, startPoint y: 334, endPoint x: 675, endPoint y: 323, distance: 14.3
click at [684, 333] on div "Origen" at bounding box center [726, 341] width 107 height 18
click at [674, 321] on span "Soluciones" at bounding box center [670, 318] width 41 height 12
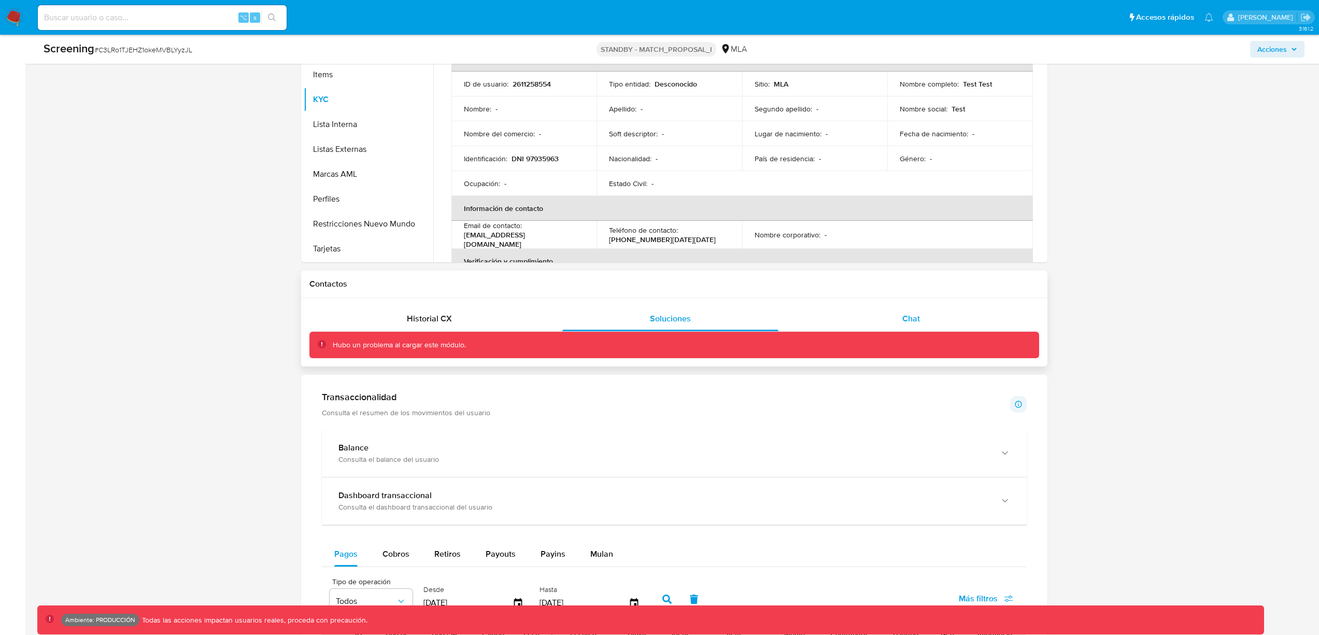
click at [936, 319] on div "Chat" at bounding box center [911, 318] width 216 height 25
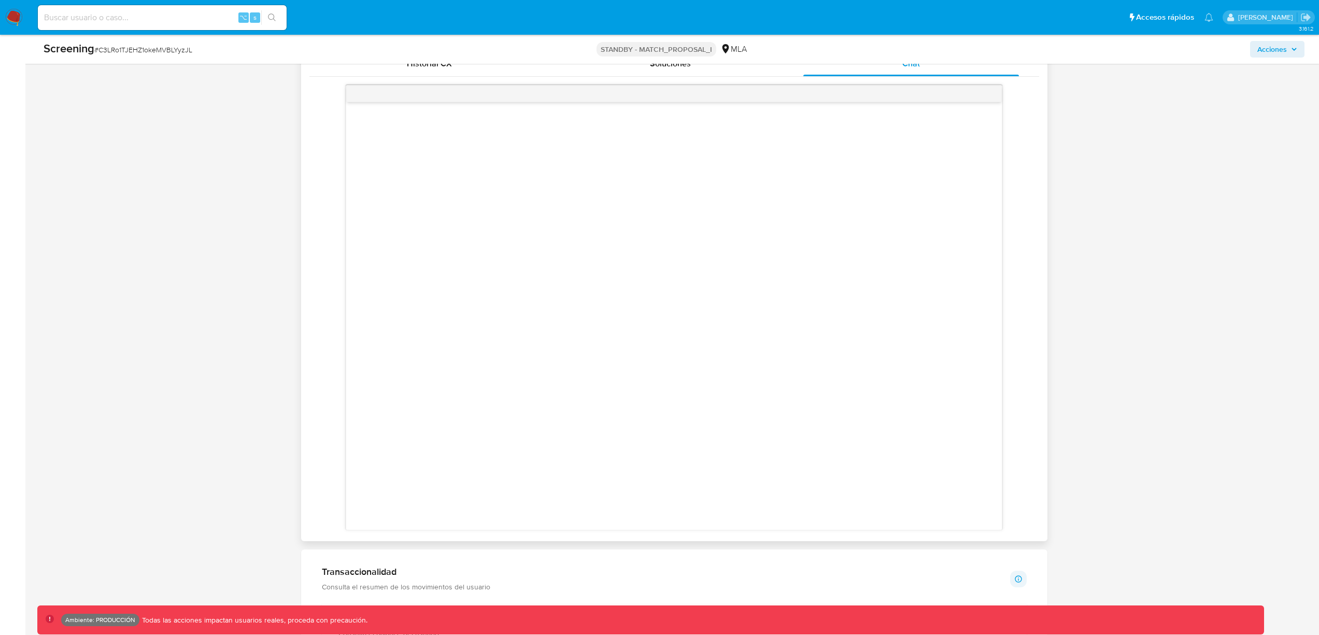
click at [597, 231] on div at bounding box center [673, 315] width 655 height 427
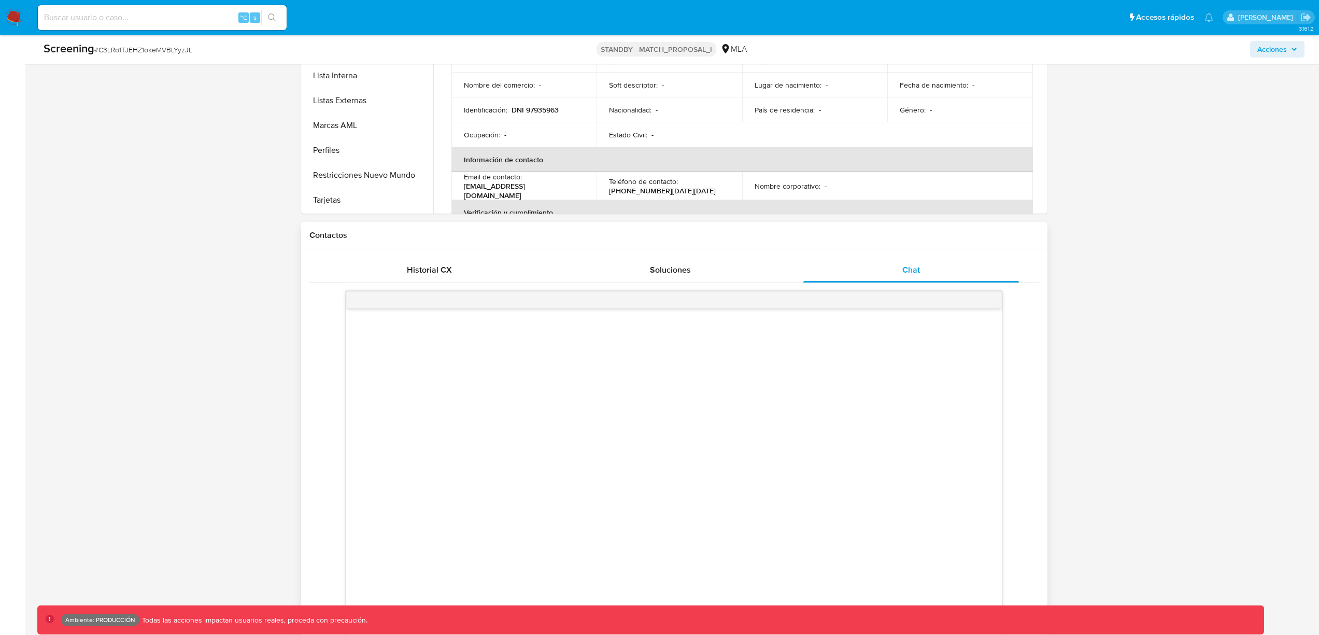
scroll to position [417, 0]
drag, startPoint x: 678, startPoint y: 274, endPoint x: 663, endPoint y: 277, distance: 15.3
click at [678, 274] on span "Soluciones" at bounding box center [670, 273] width 41 height 12
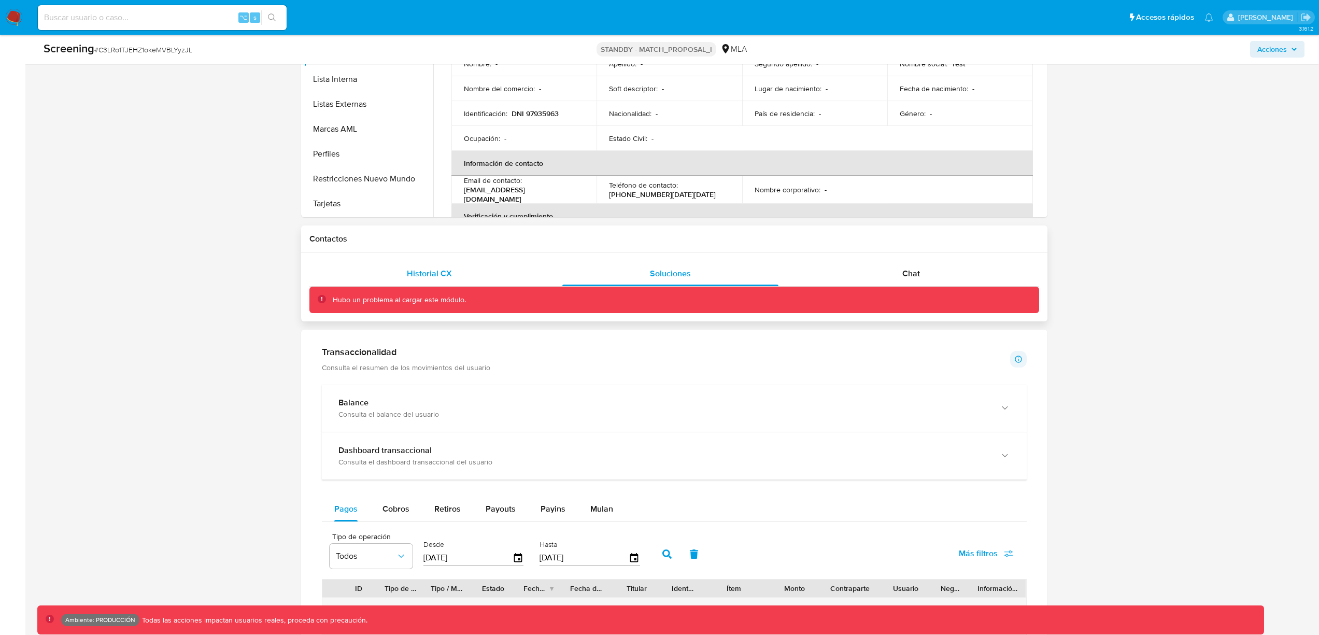
click at [369, 283] on div "Historial CX" at bounding box center [430, 273] width 216 height 25
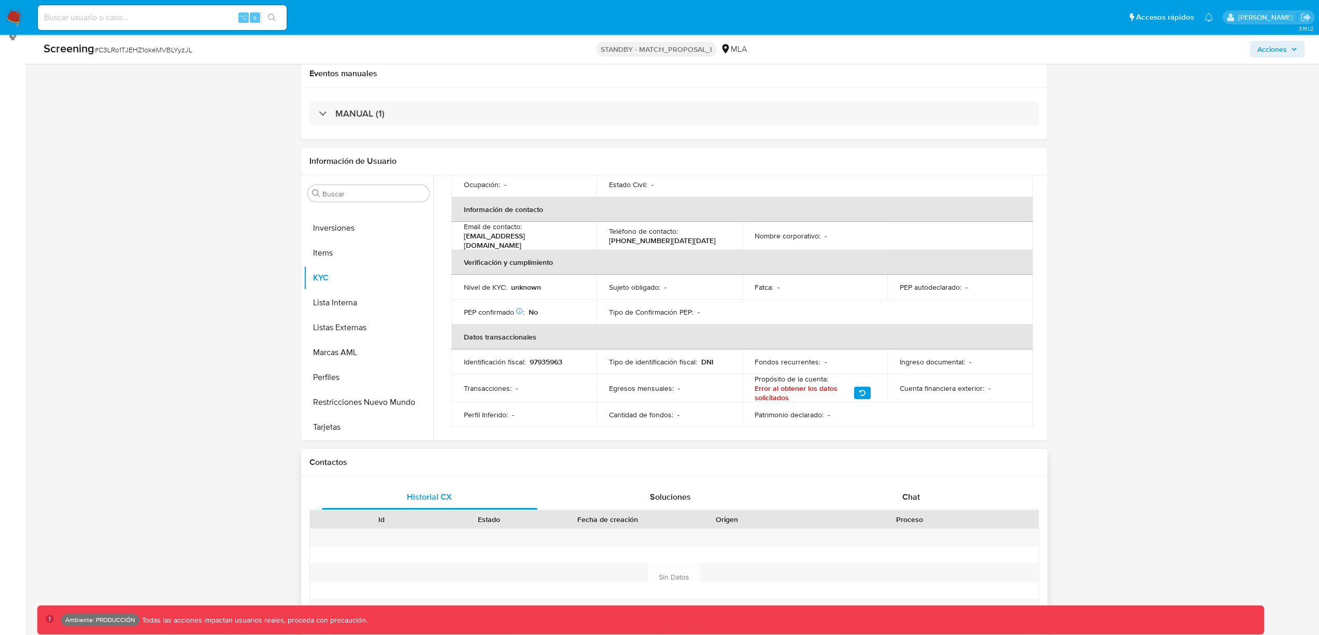
scroll to position [216, 0]
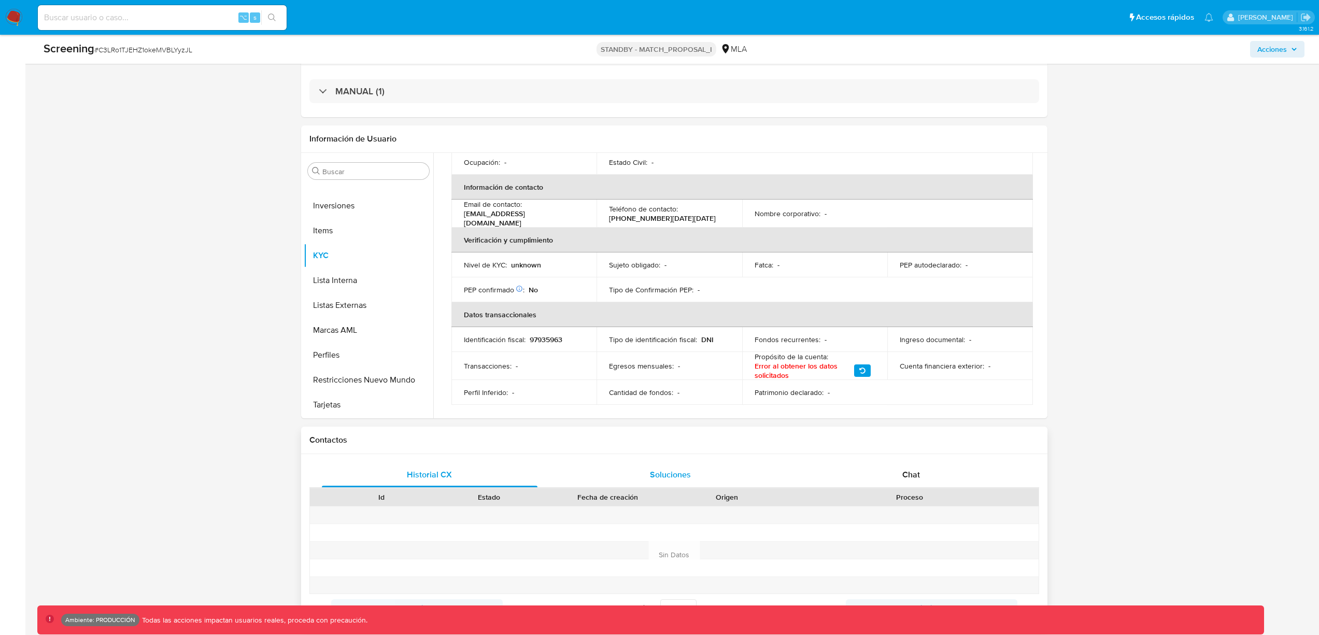
click at [693, 480] on div "Soluciones" at bounding box center [670, 474] width 216 height 25
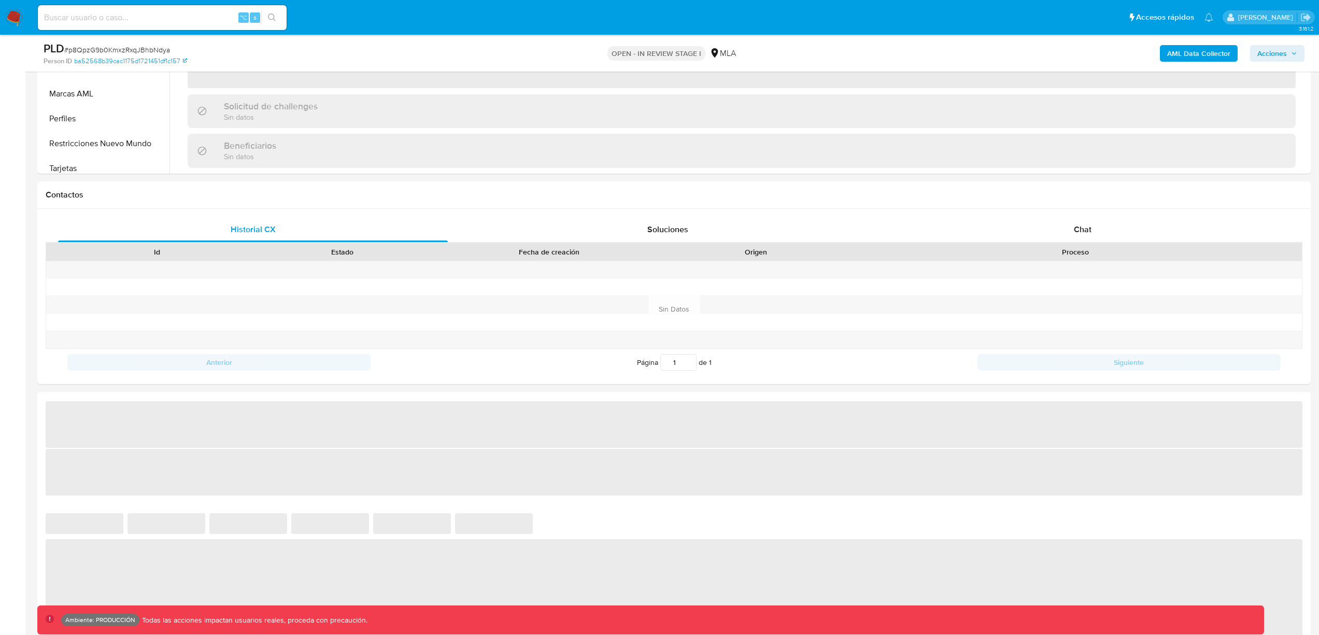
scroll to position [537, 0]
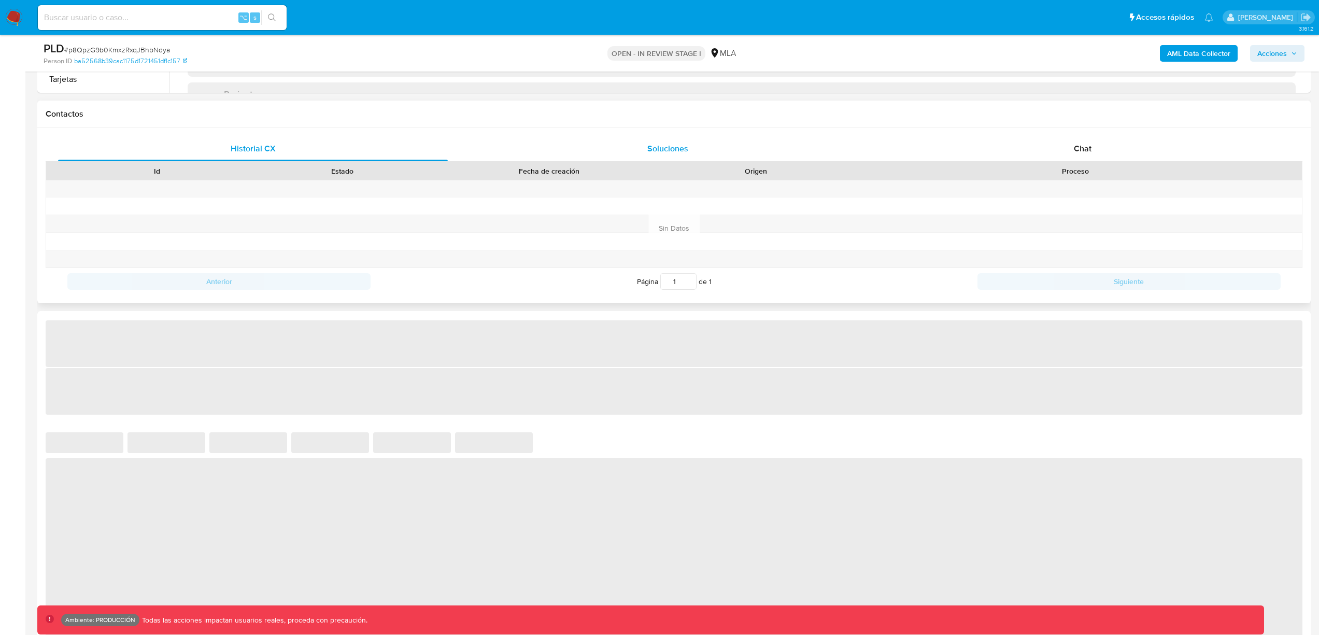
select select "10"
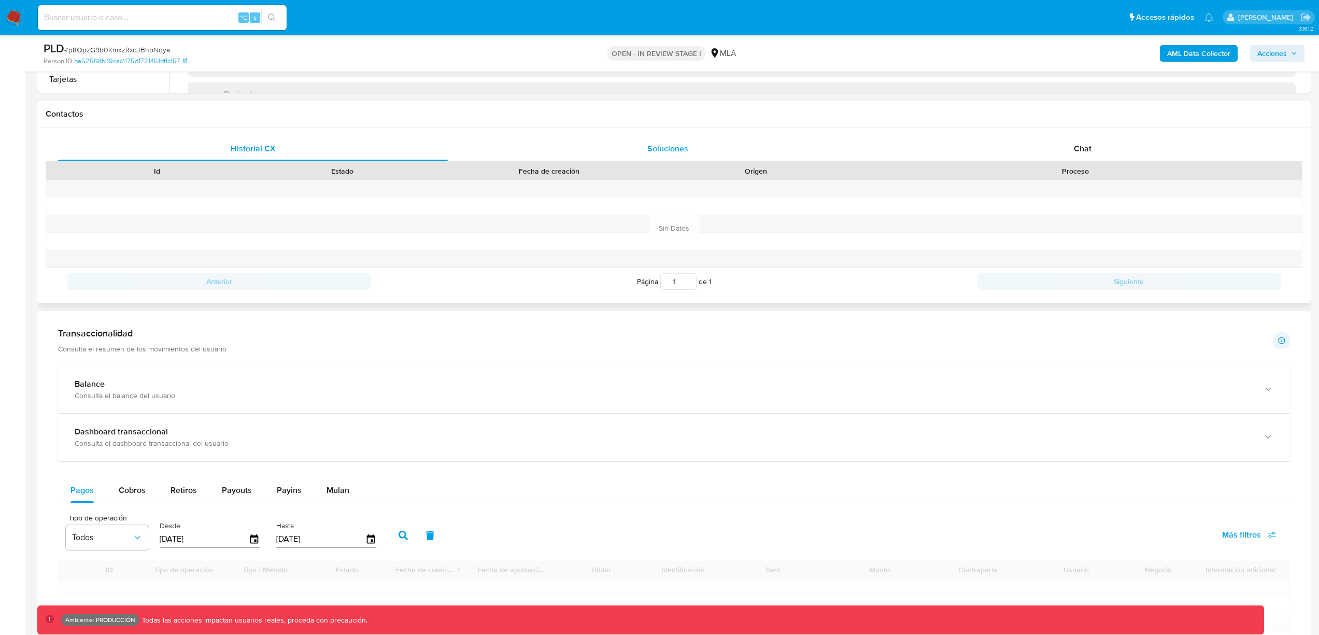
click at [703, 149] on div "Soluciones" at bounding box center [668, 148] width 390 height 25
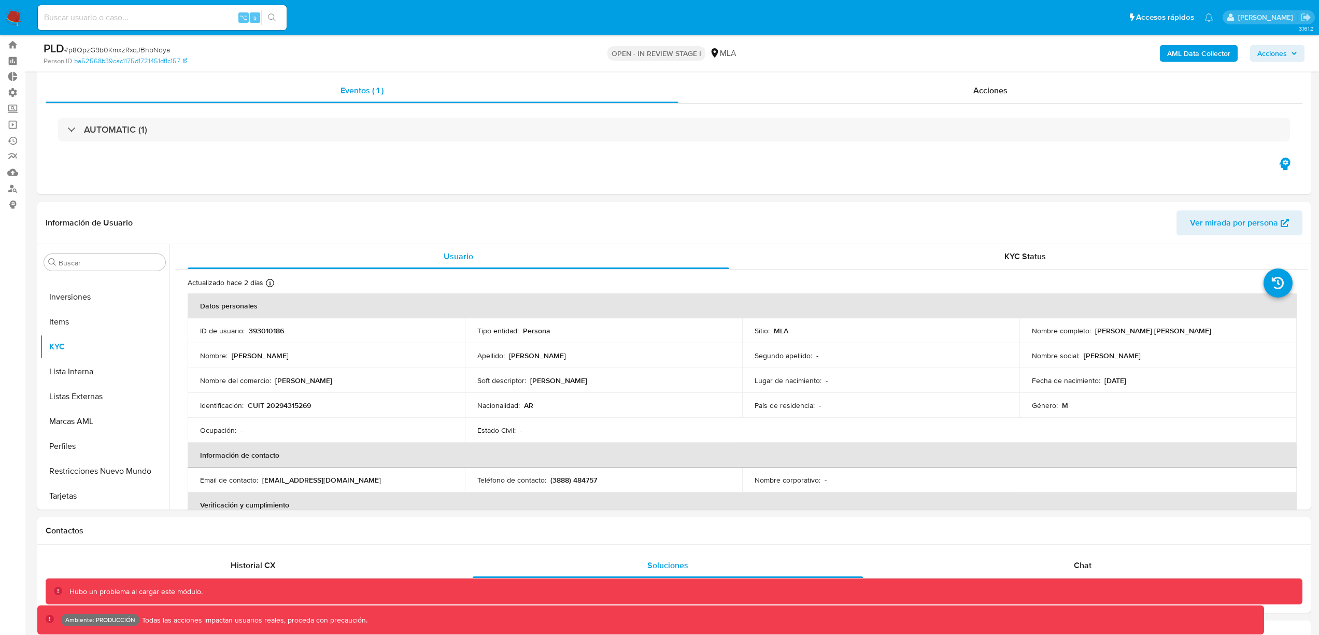
scroll to position [0, 0]
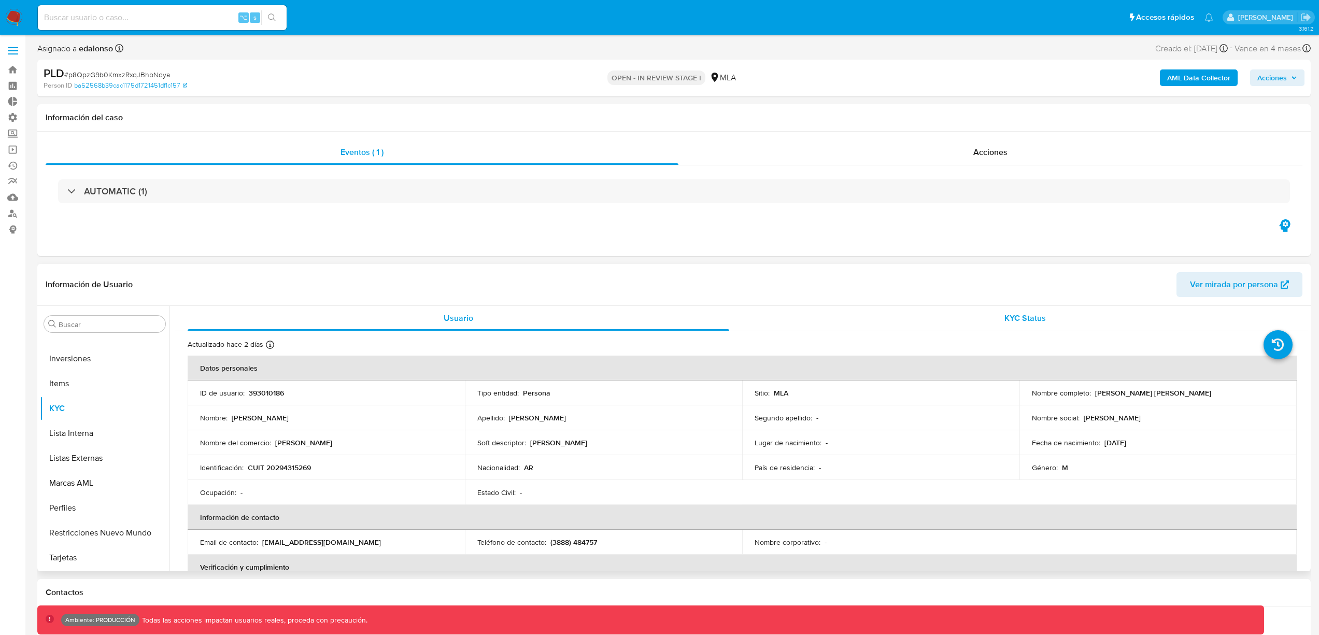
click at [850, 310] on div "KYC Status" at bounding box center [1024, 318] width 541 height 25
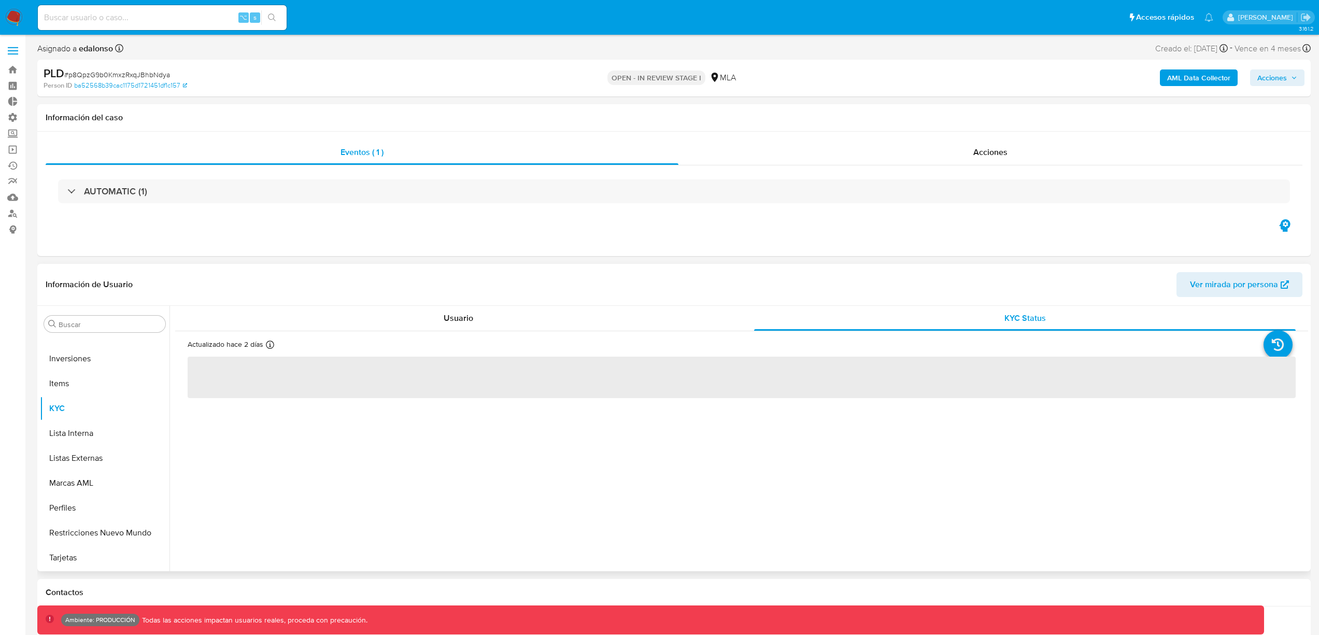
click at [223, 300] on div "Información de Usuario Ver mirada por persona" at bounding box center [673, 285] width 1273 height 42
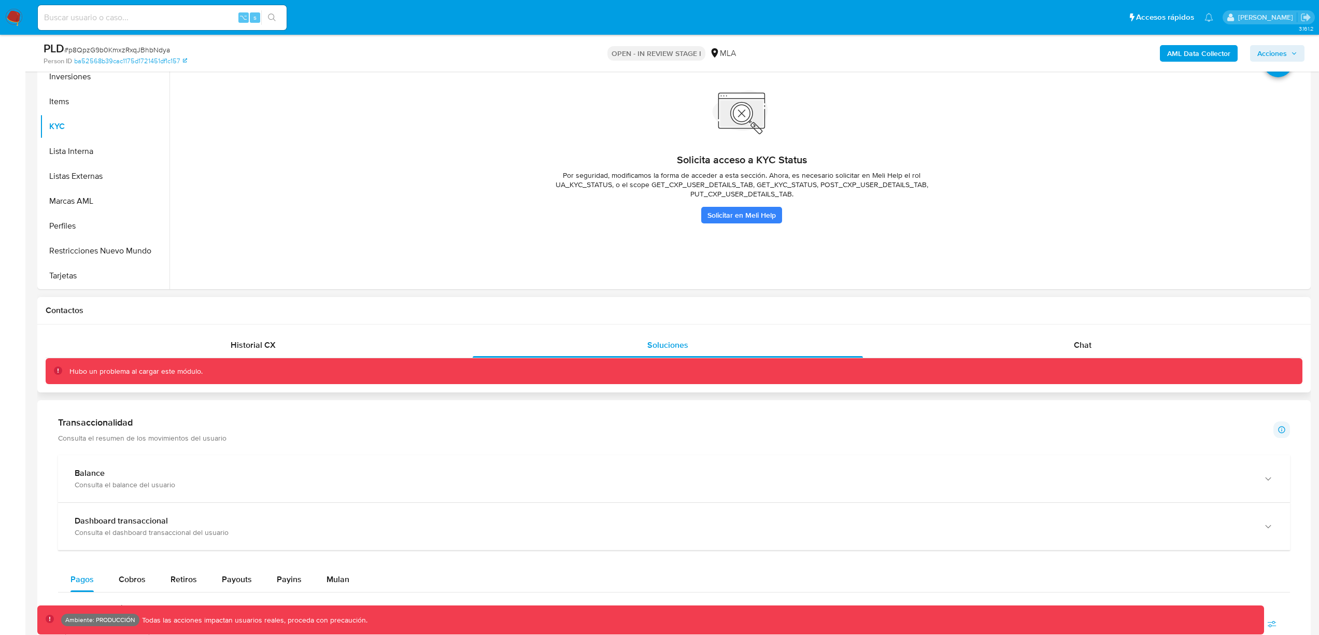
scroll to position [249, 0]
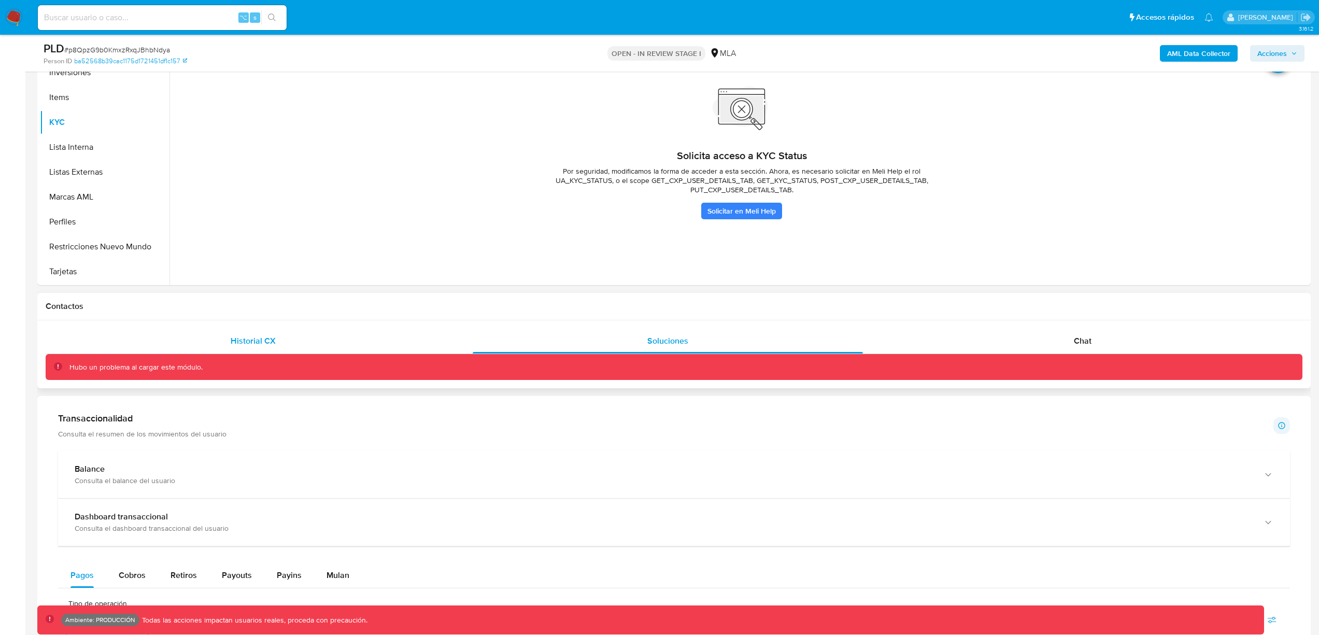
click at [298, 345] on div "Historial CX" at bounding box center [253, 341] width 390 height 25
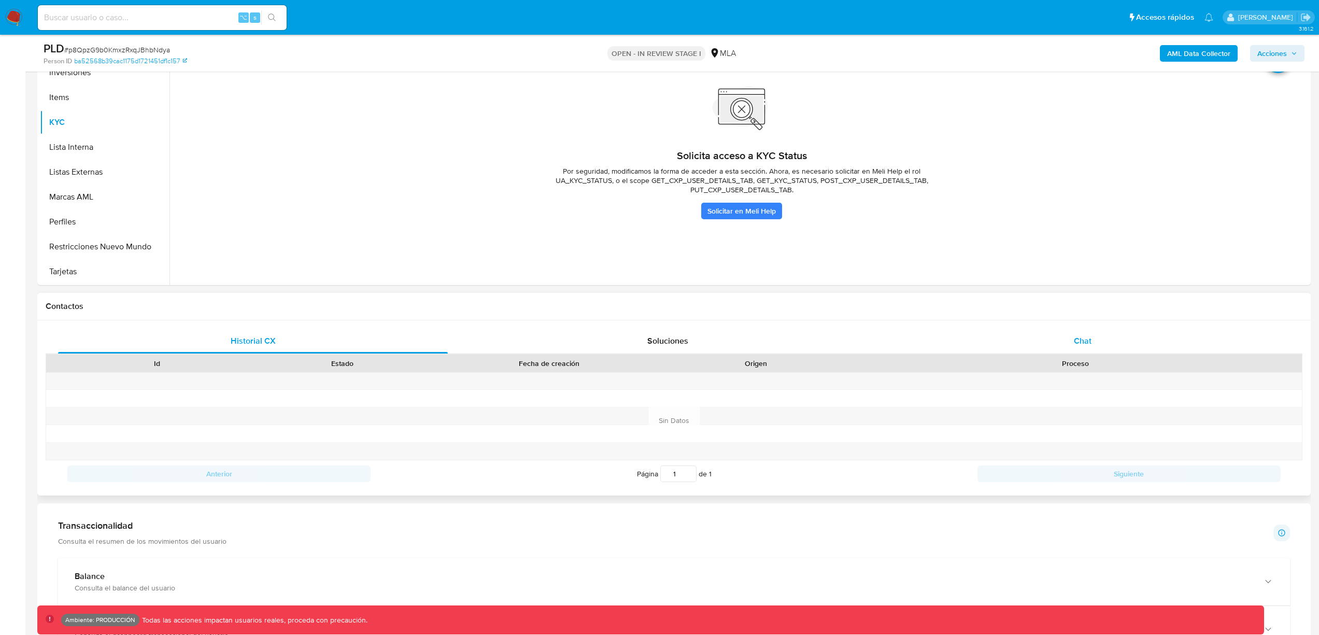
click at [1023, 342] on div "Chat" at bounding box center [1083, 341] width 390 height 25
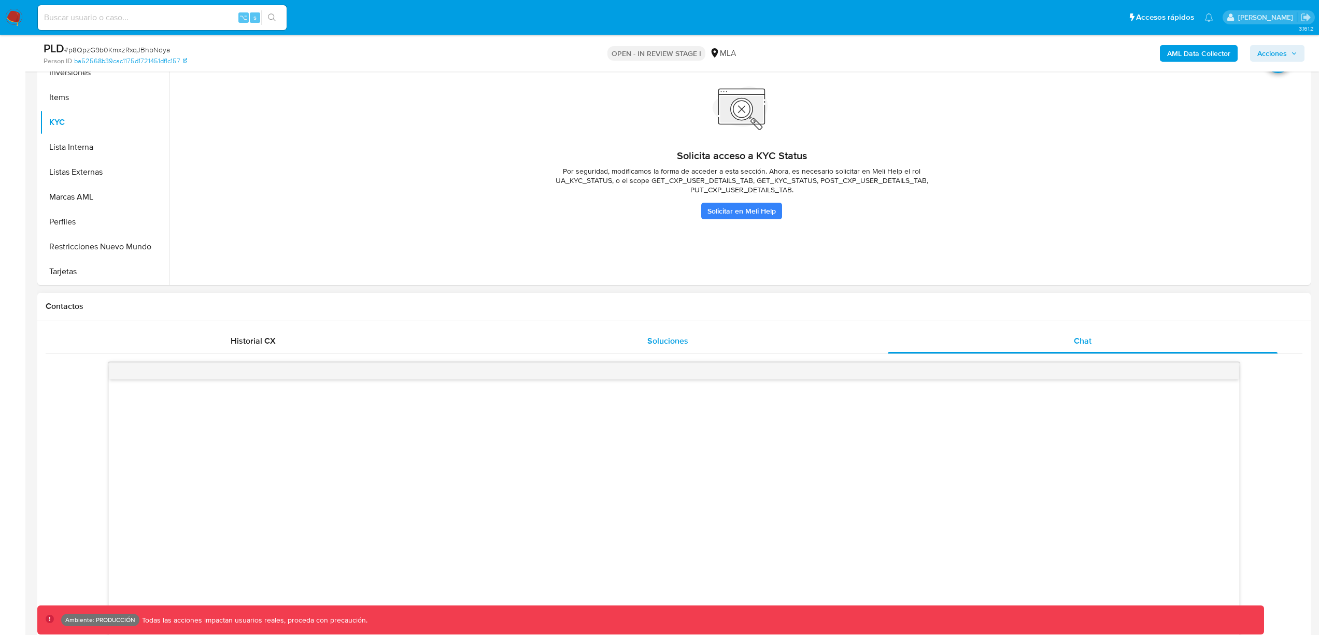
click at [755, 340] on div "Soluciones" at bounding box center [668, 341] width 390 height 25
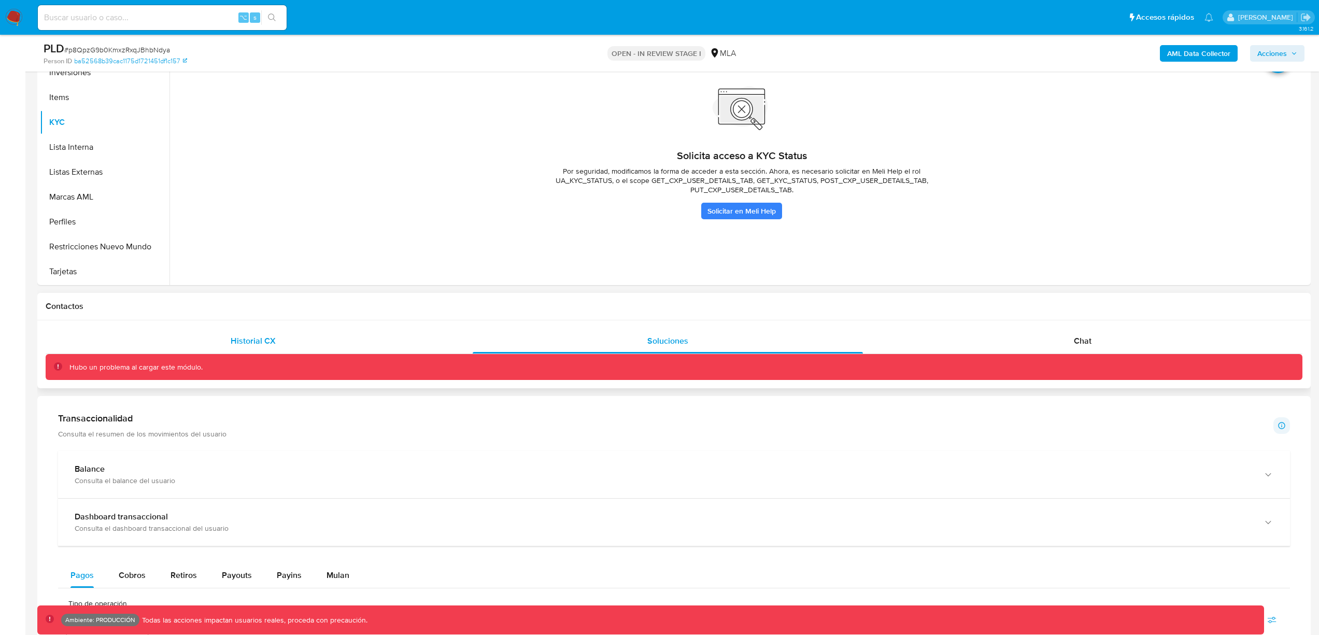
click at [232, 339] on span "Historial CX" at bounding box center [253, 341] width 45 height 12
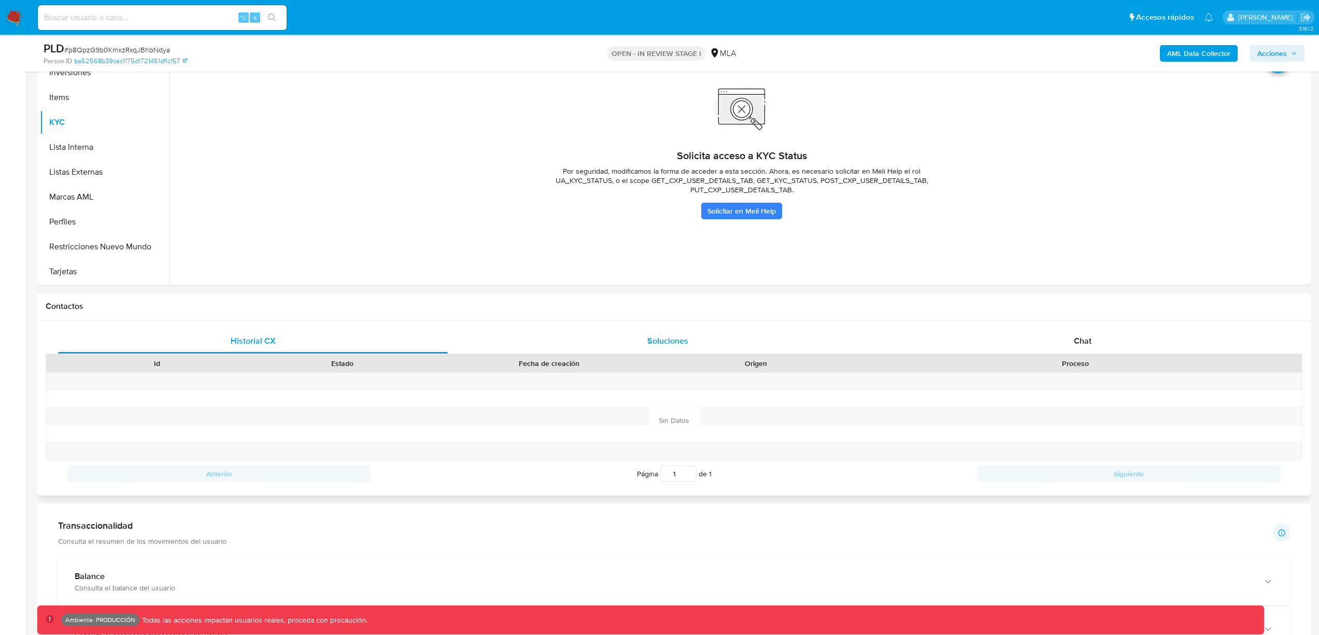
click at [725, 334] on div "Soluciones" at bounding box center [668, 341] width 390 height 25
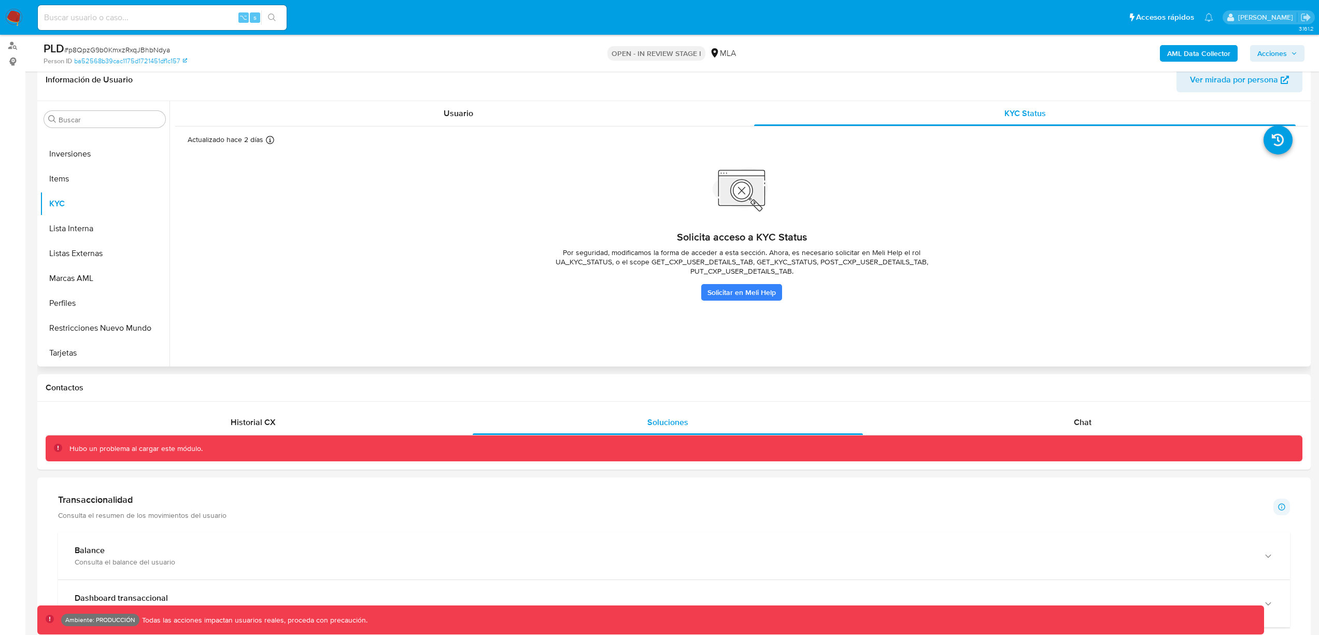
scroll to position [0, 0]
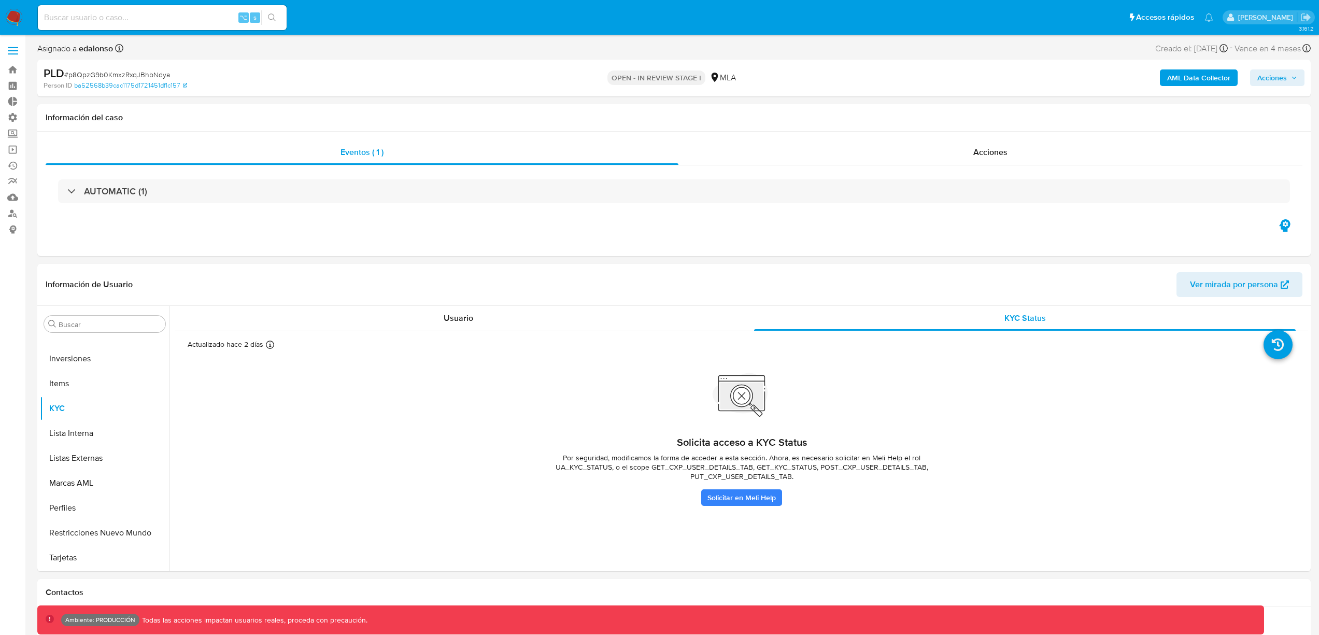
click at [16, 16] on img at bounding box center [14, 18] width 18 height 18
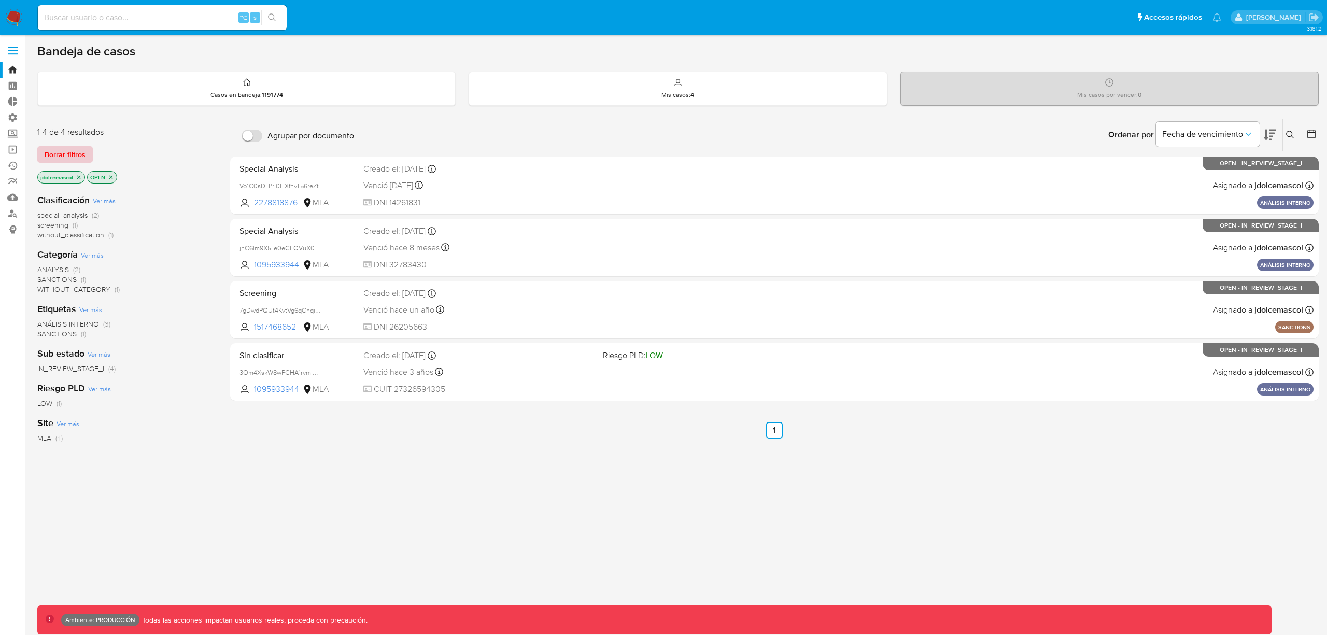
click at [79, 153] on span "Borrar filtros" at bounding box center [65, 154] width 41 height 15
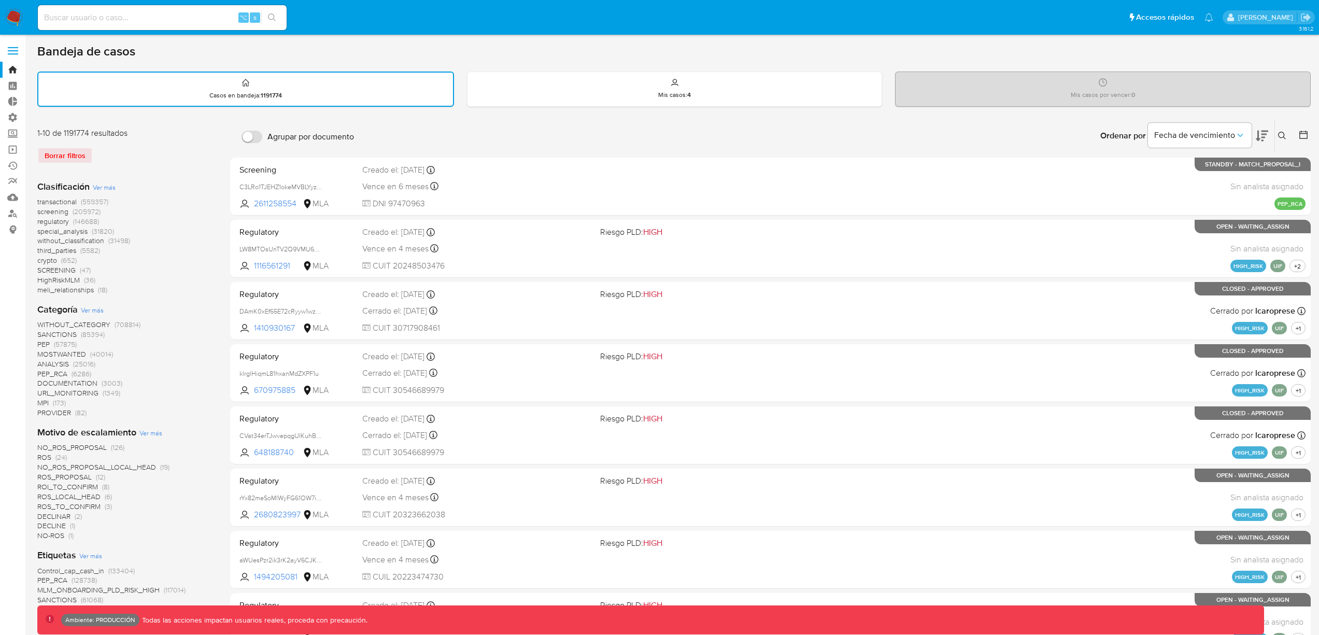
click at [17, 26] on nav "Pausado Ver notificaciones ⌥ s Accesos rápidos Presiona las siguientes teclas p…" at bounding box center [659, 17] width 1319 height 35
click at [15, 20] on img at bounding box center [14, 18] width 18 height 18
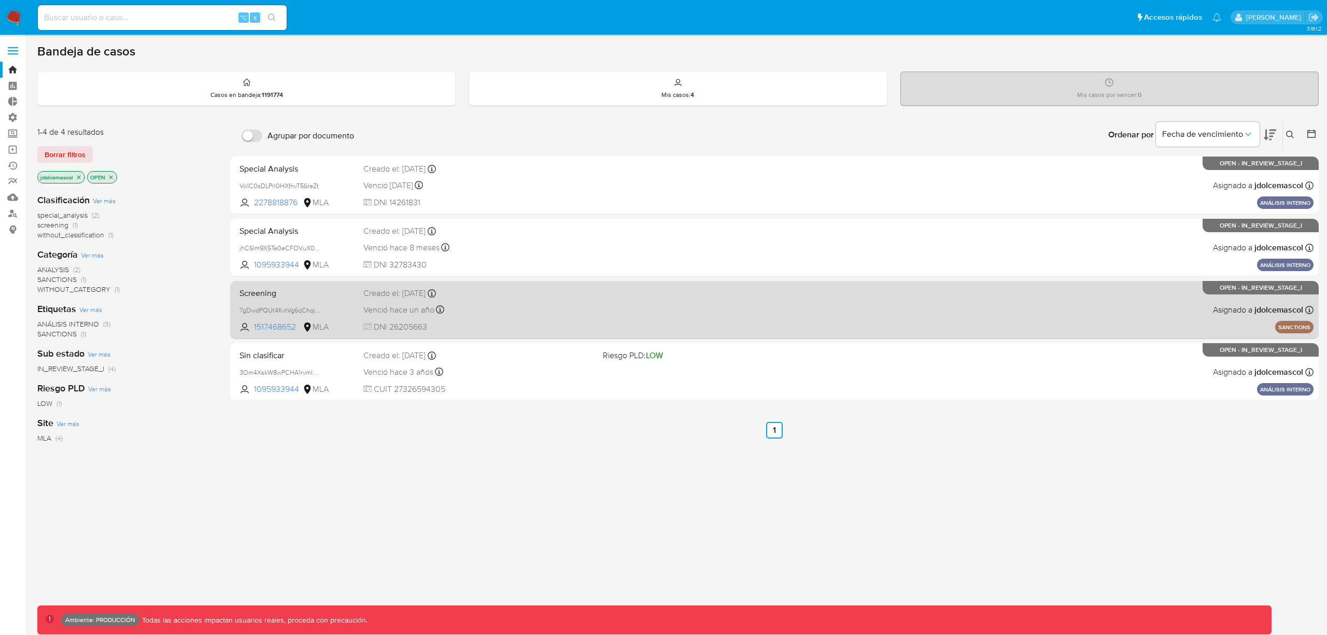
click at [931, 304] on div "Screening 7gDwdPQUt4KvtVg6qChqiWKa 1517468652 MLA Creado el: [DATE] Creado el: …" at bounding box center [774, 309] width 1078 height 52
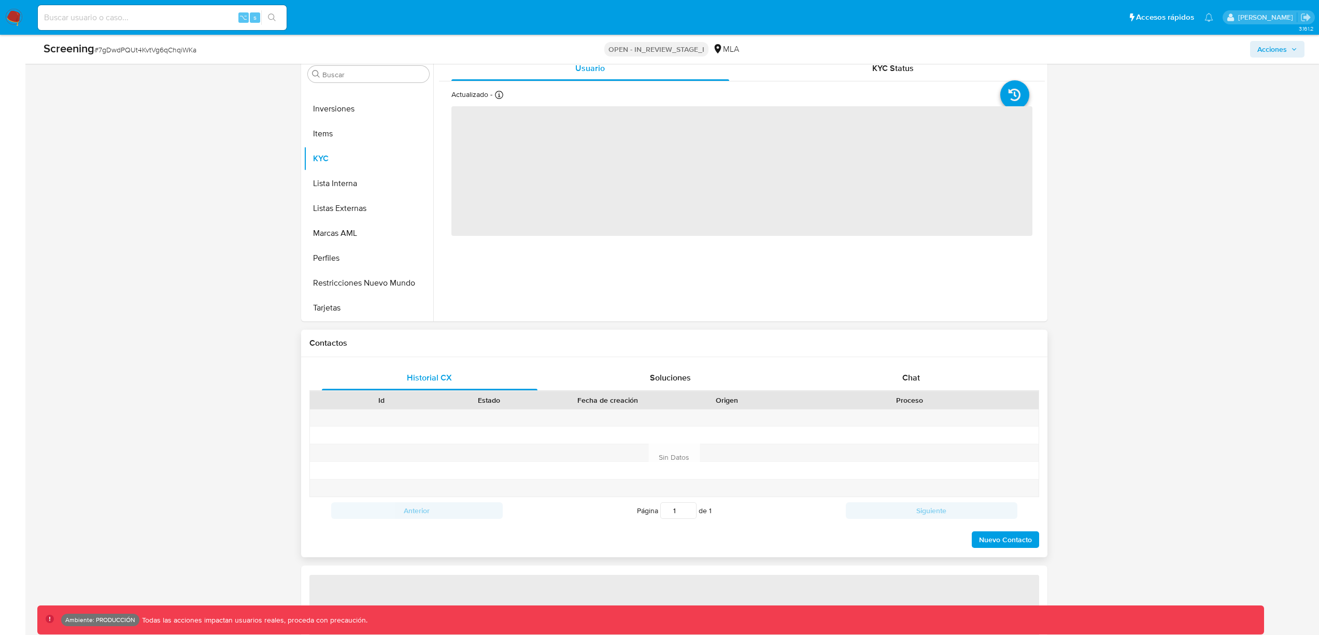
scroll to position [471, 0]
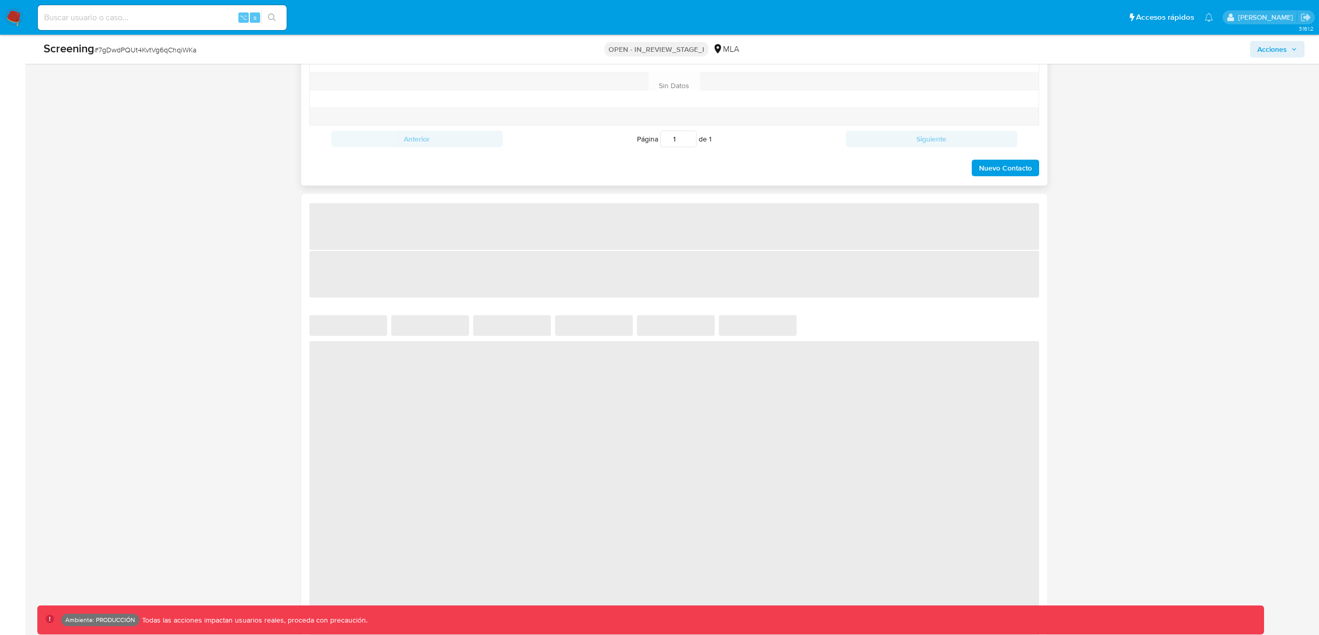
select select "10"
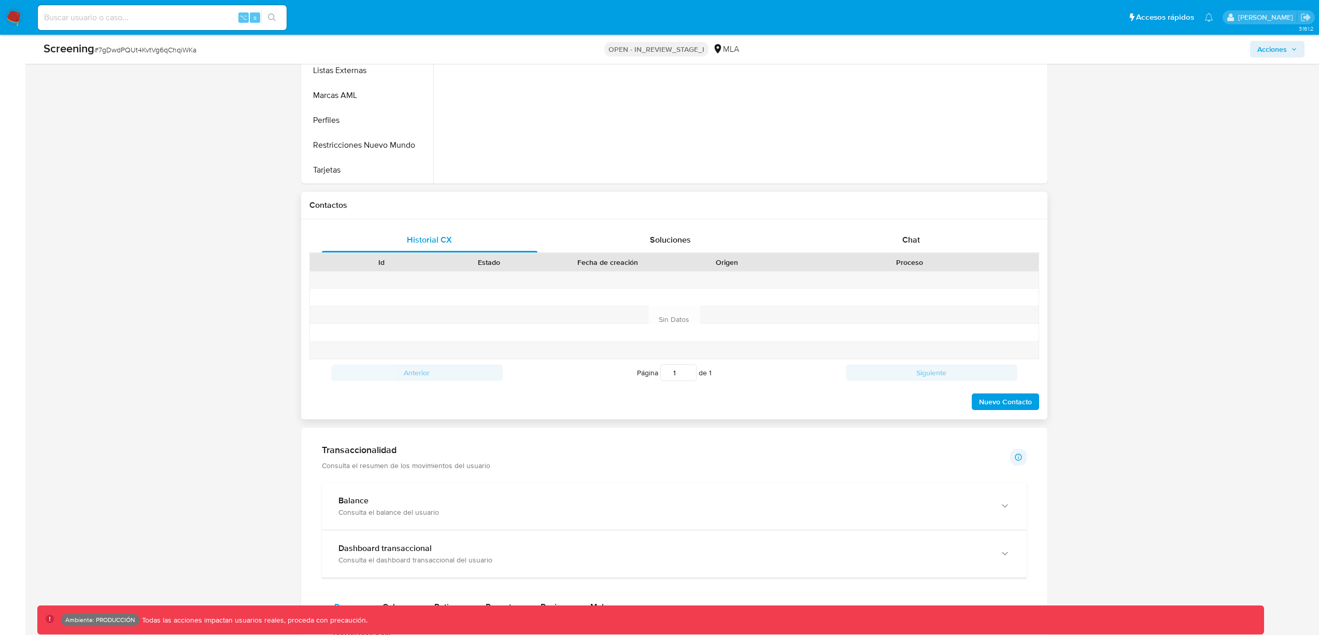
drag, startPoint x: 870, startPoint y: 212, endPoint x: 885, endPoint y: 235, distance: 27.0
click at [871, 213] on div "Contactos" at bounding box center [674, 205] width 746 height 27
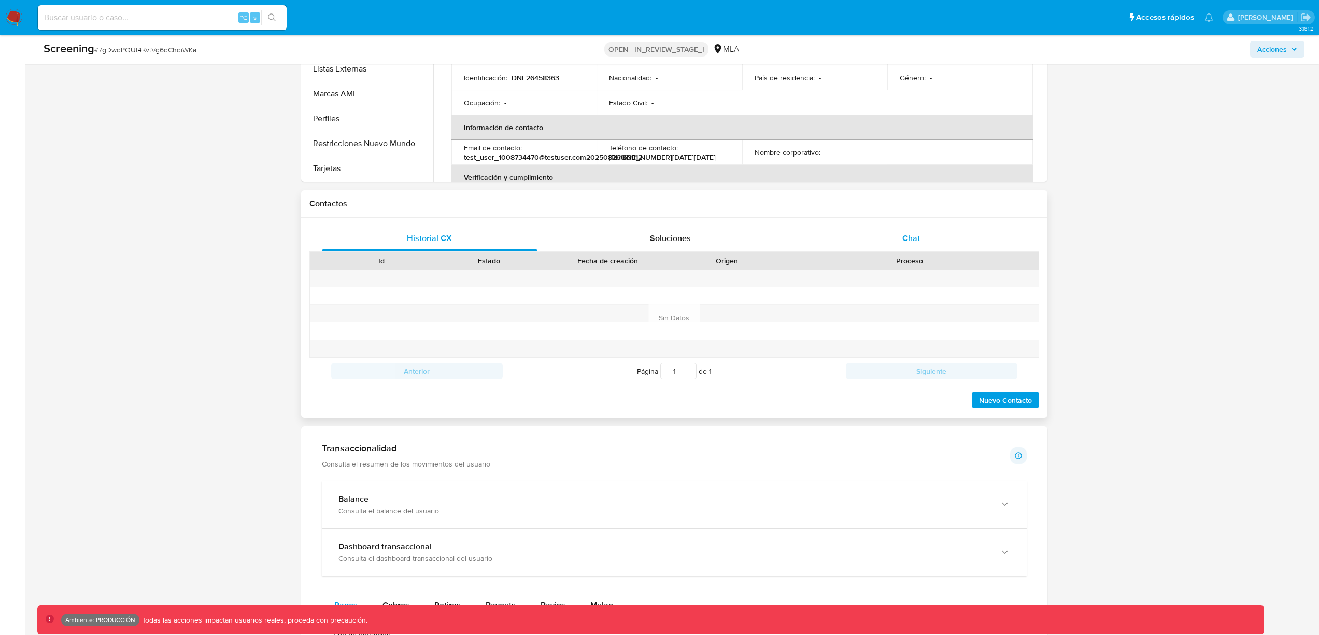
click at [885, 235] on div "Chat" at bounding box center [911, 238] width 216 height 25
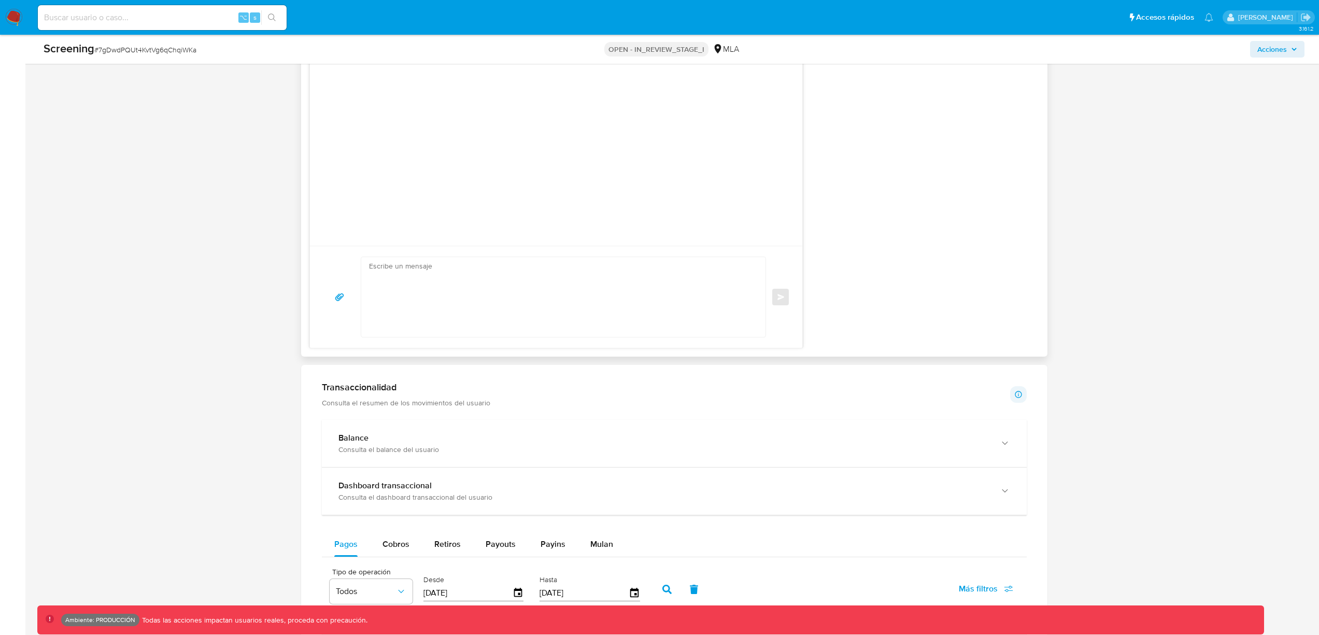
scroll to position [619, 0]
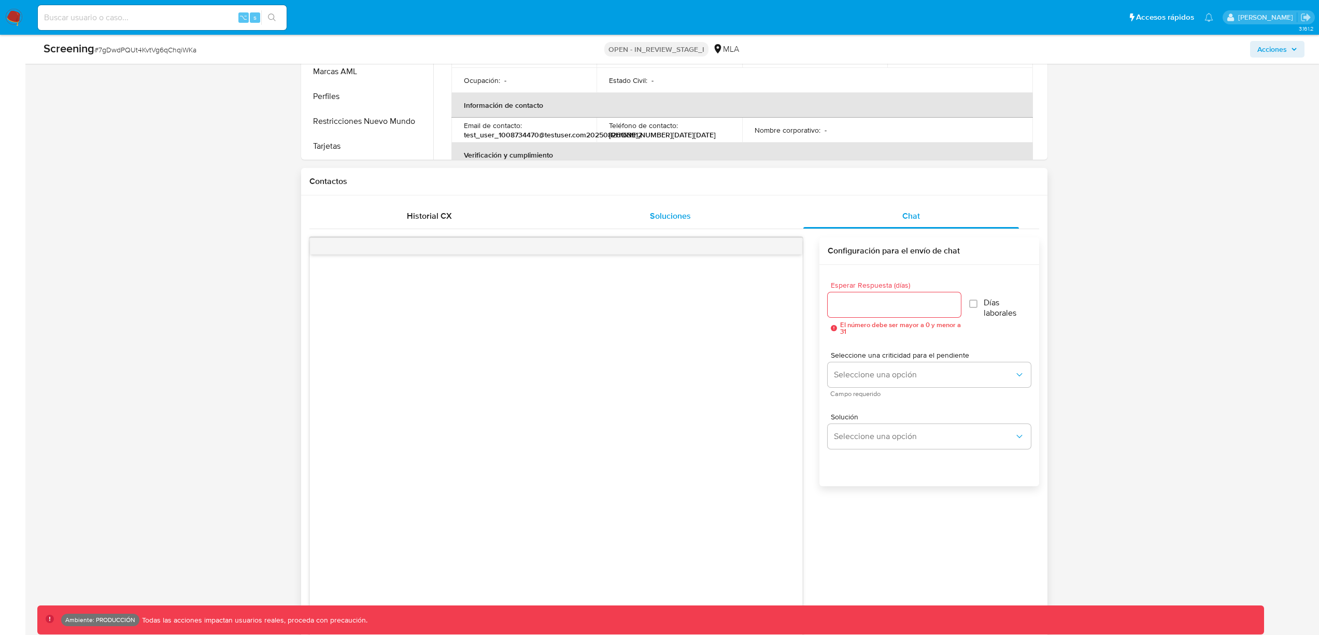
drag, startPoint x: 685, startPoint y: 224, endPoint x: 707, endPoint y: 227, distance: 22.9
click at [685, 224] on div "Soluciones" at bounding box center [670, 216] width 216 height 25
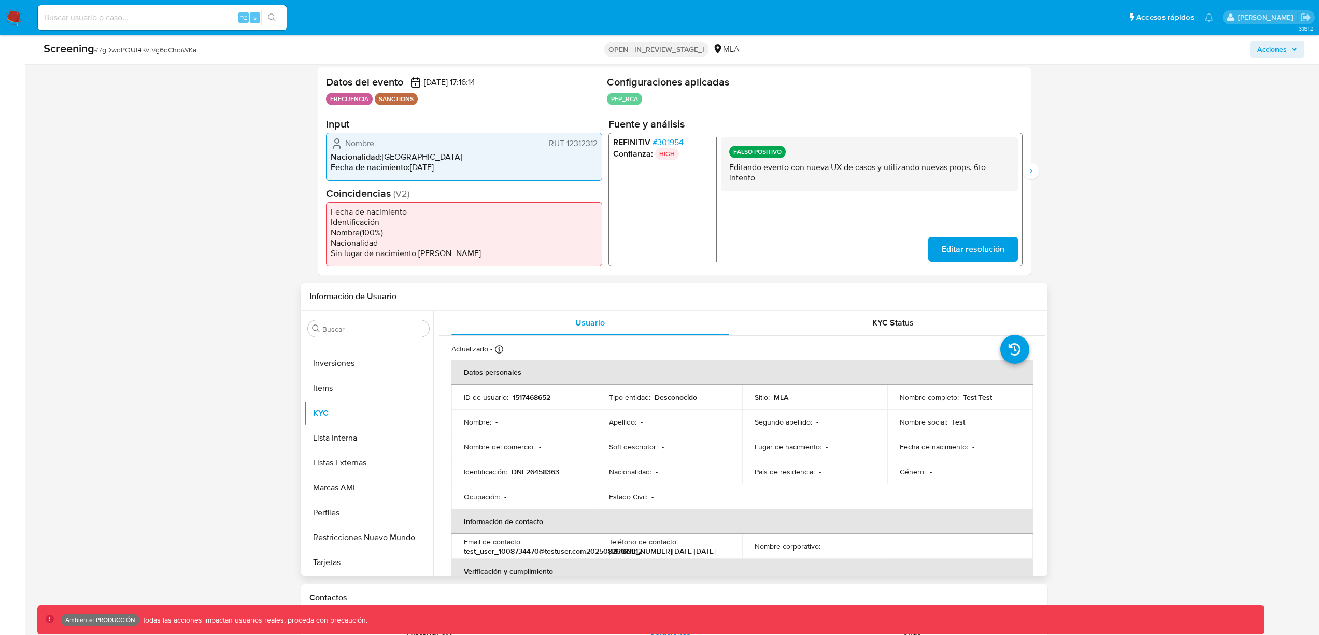
scroll to position [94, 0]
